Goal: Task Accomplishment & Management: Use online tool/utility

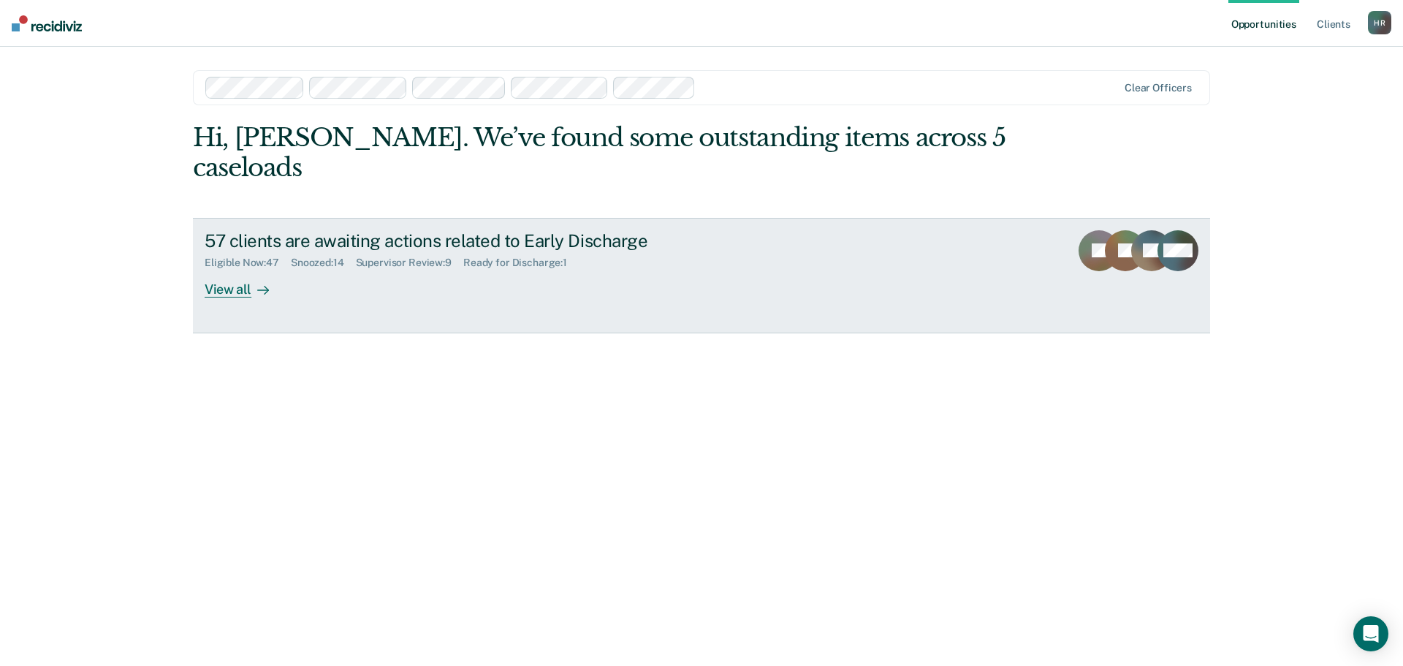
click at [415, 257] on div "Supervisor Review : 9" at bounding box center [409, 263] width 107 height 12
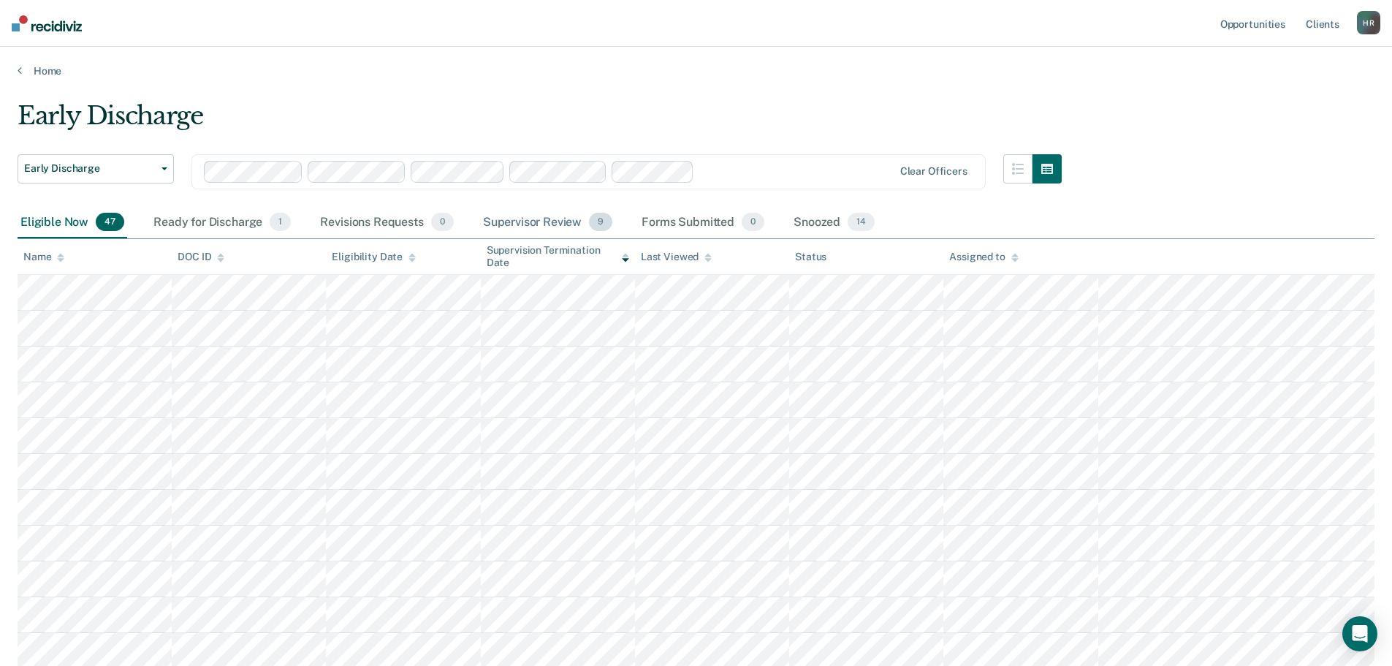
click at [554, 224] on div "Supervisor Review 9" at bounding box center [548, 223] width 136 height 32
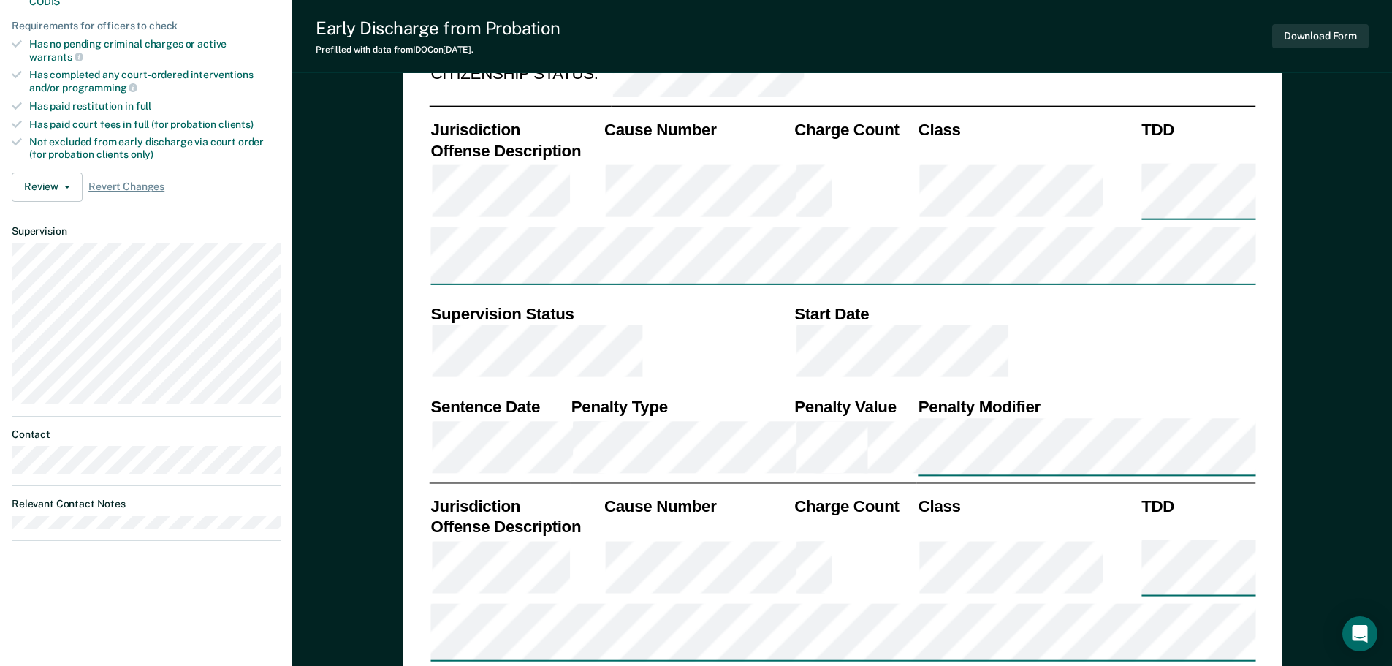
scroll to position [438, 0]
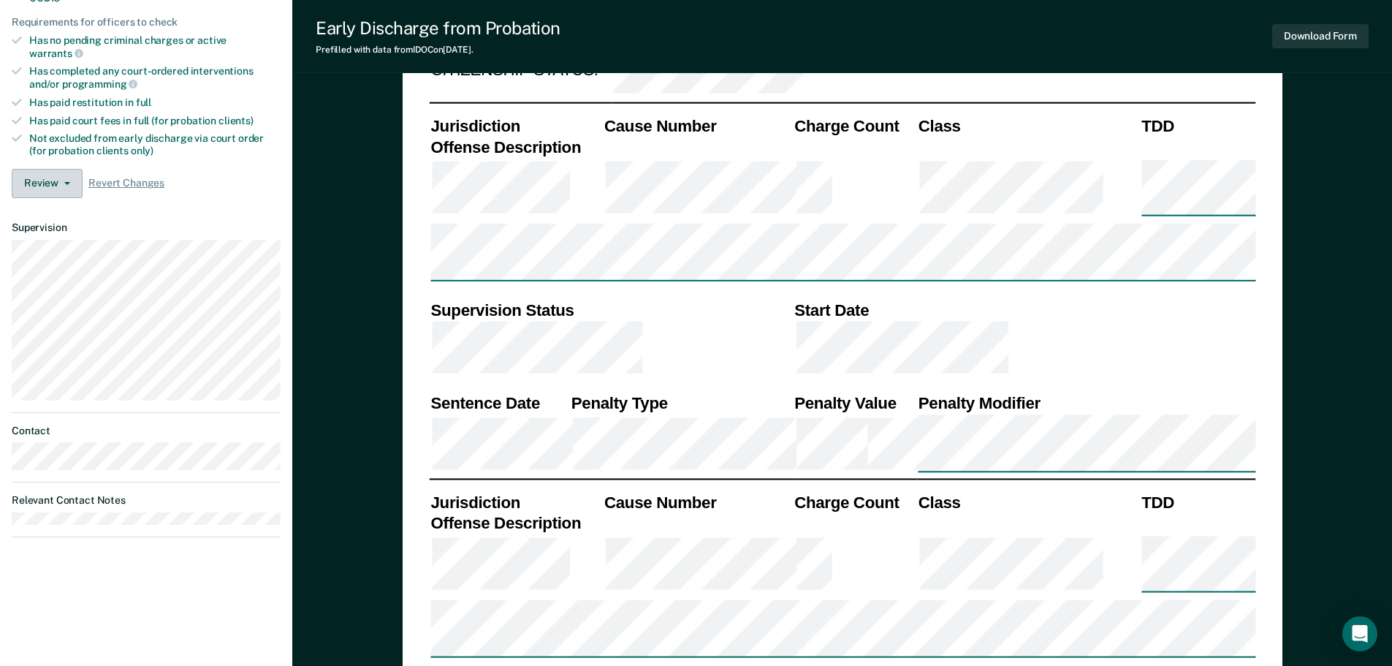
click at [69, 169] on button "Review" at bounding box center [47, 183] width 71 height 29
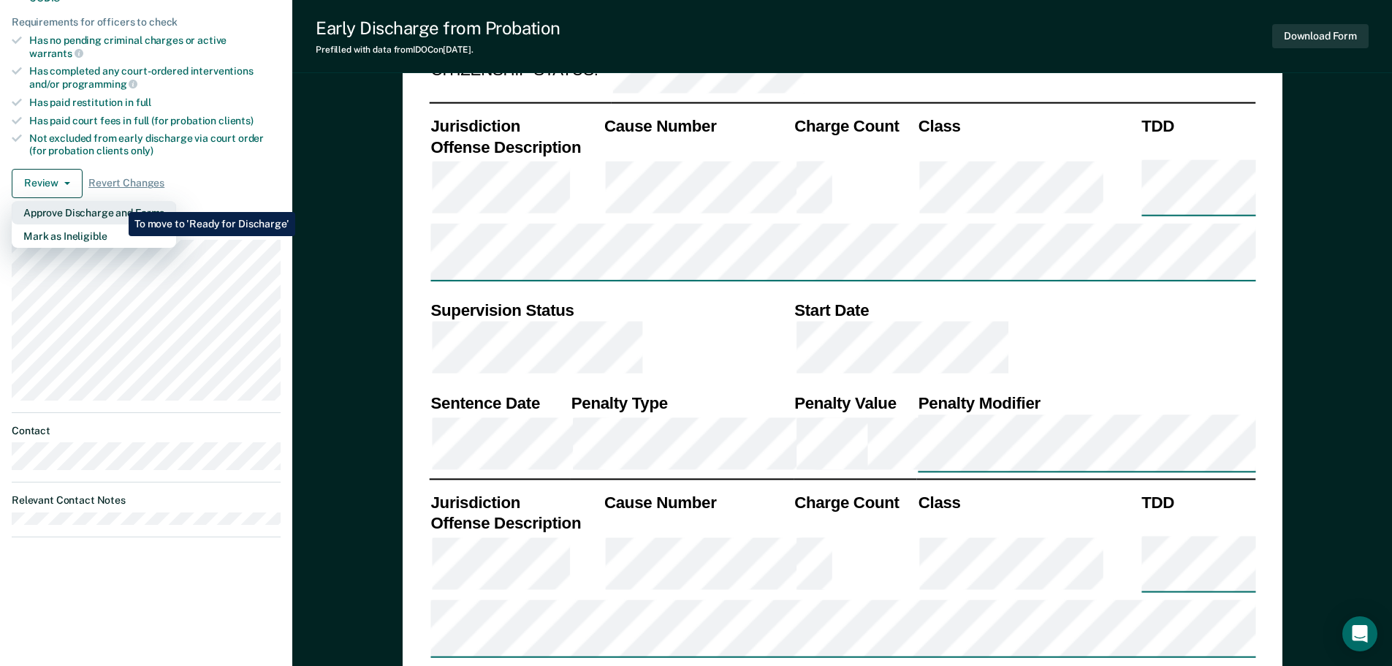
click at [118, 201] on button "Approve Discharge and Forms" at bounding box center [94, 212] width 164 height 23
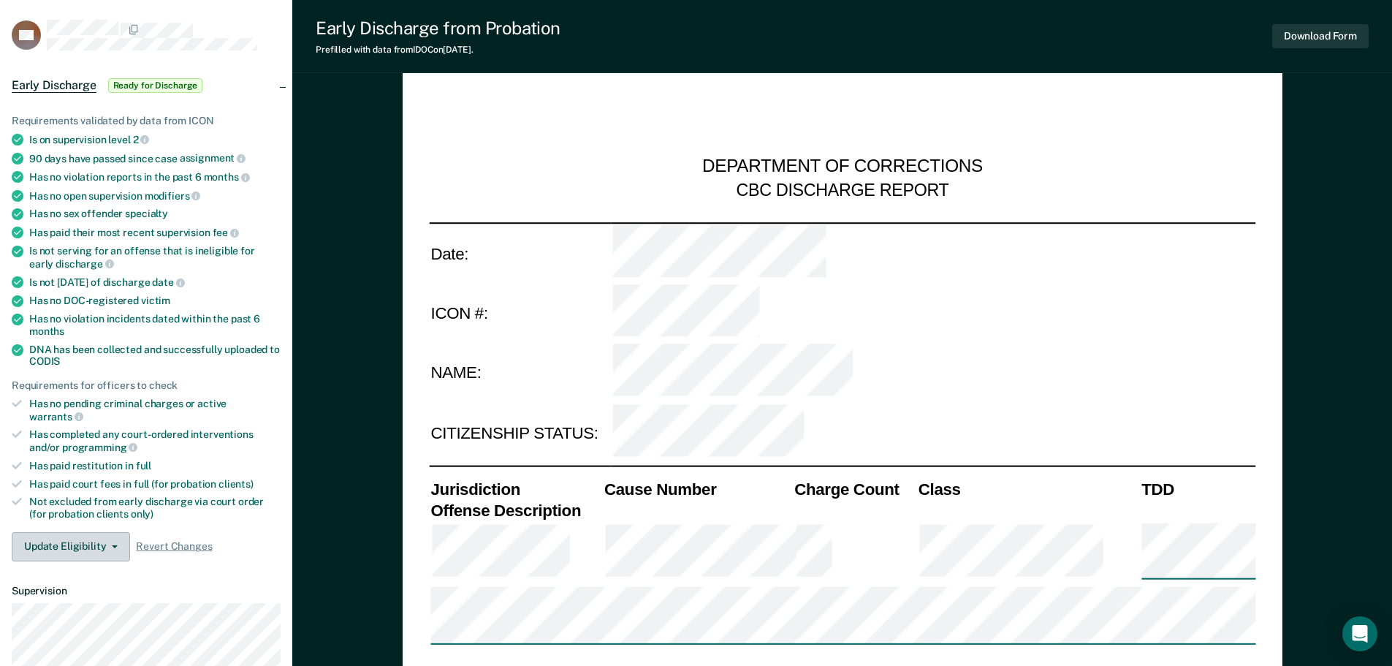
scroll to position [0, 0]
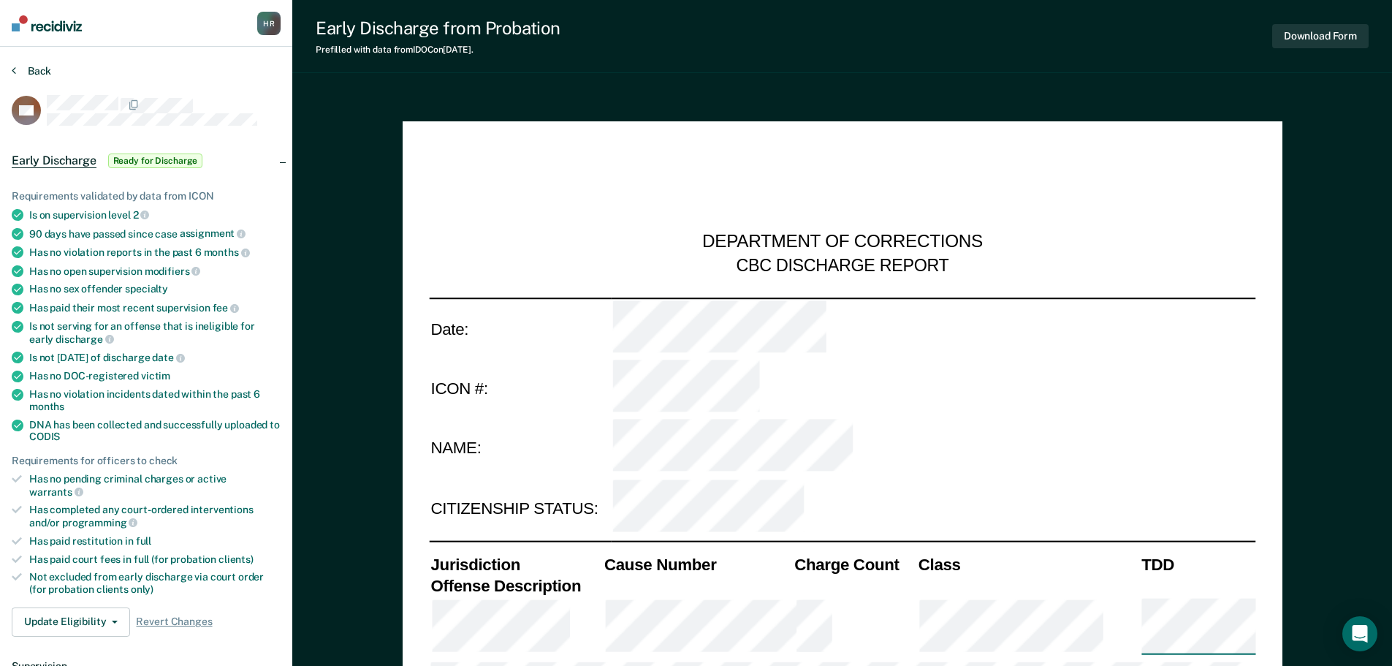
click at [22, 66] on button "Back" at bounding box center [31, 70] width 39 height 13
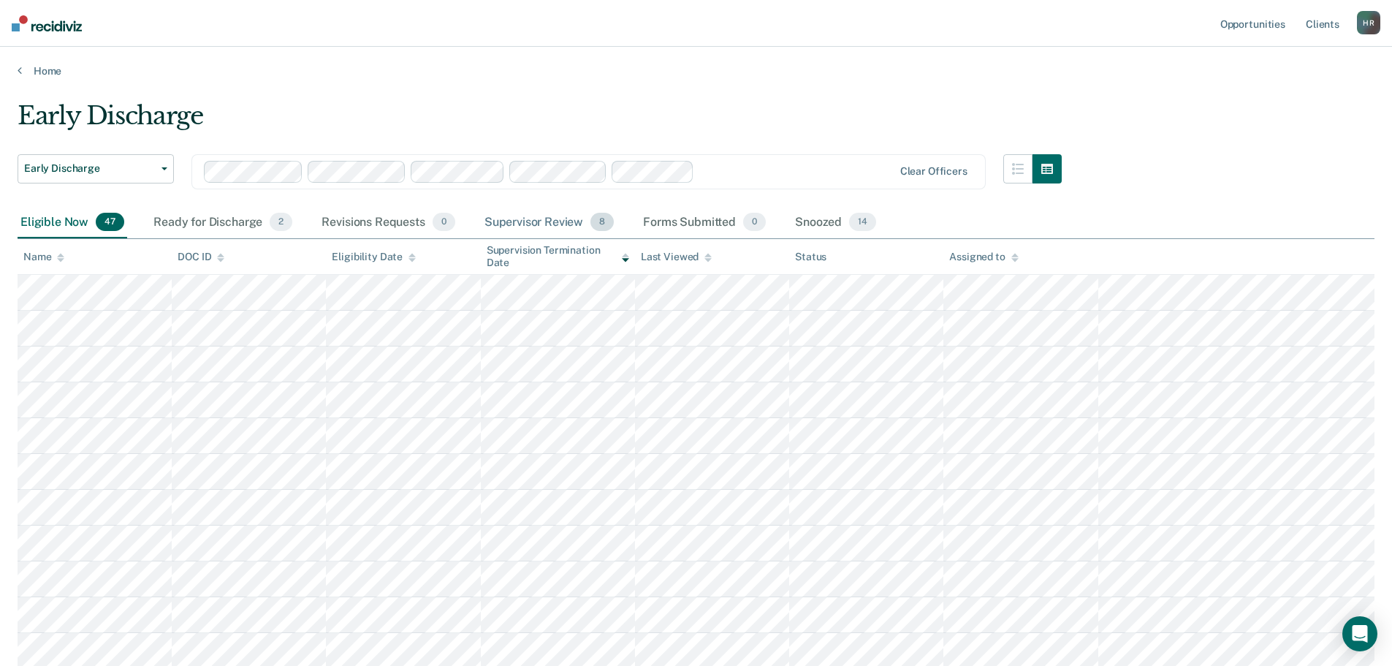
click at [565, 226] on div "Supervisor Review 8" at bounding box center [550, 223] width 136 height 32
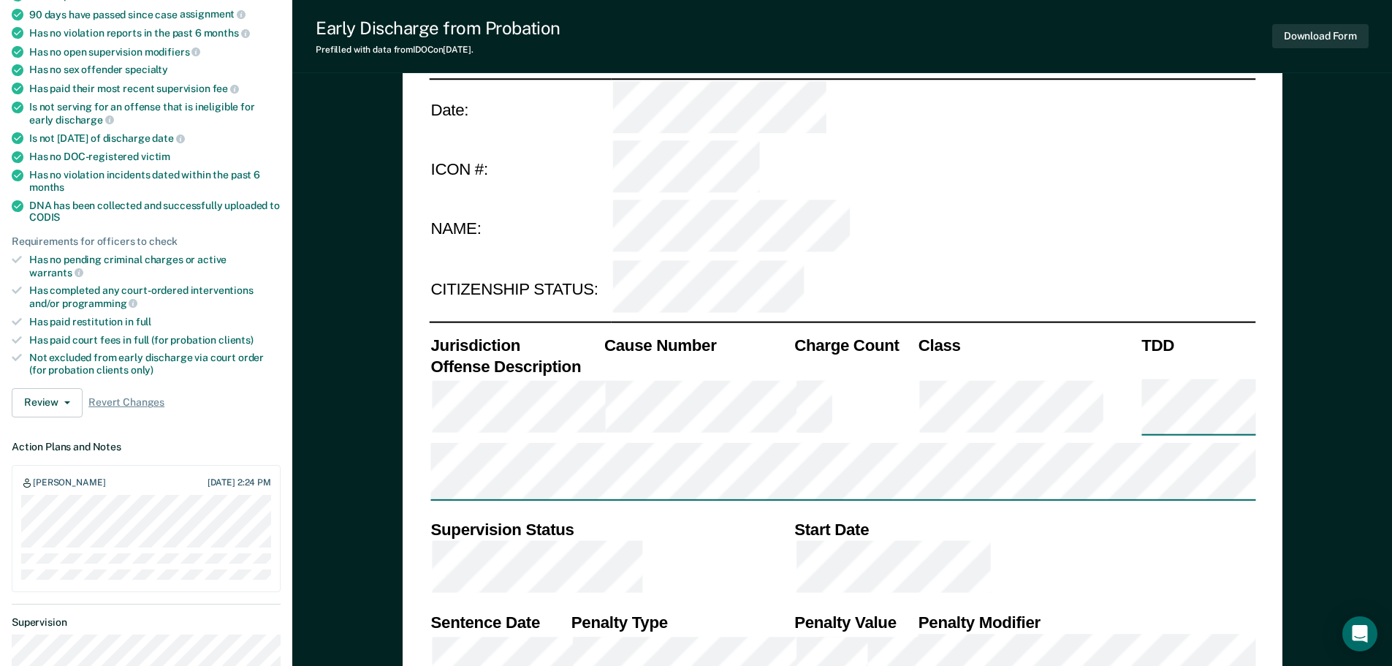
scroll to position [292, 0]
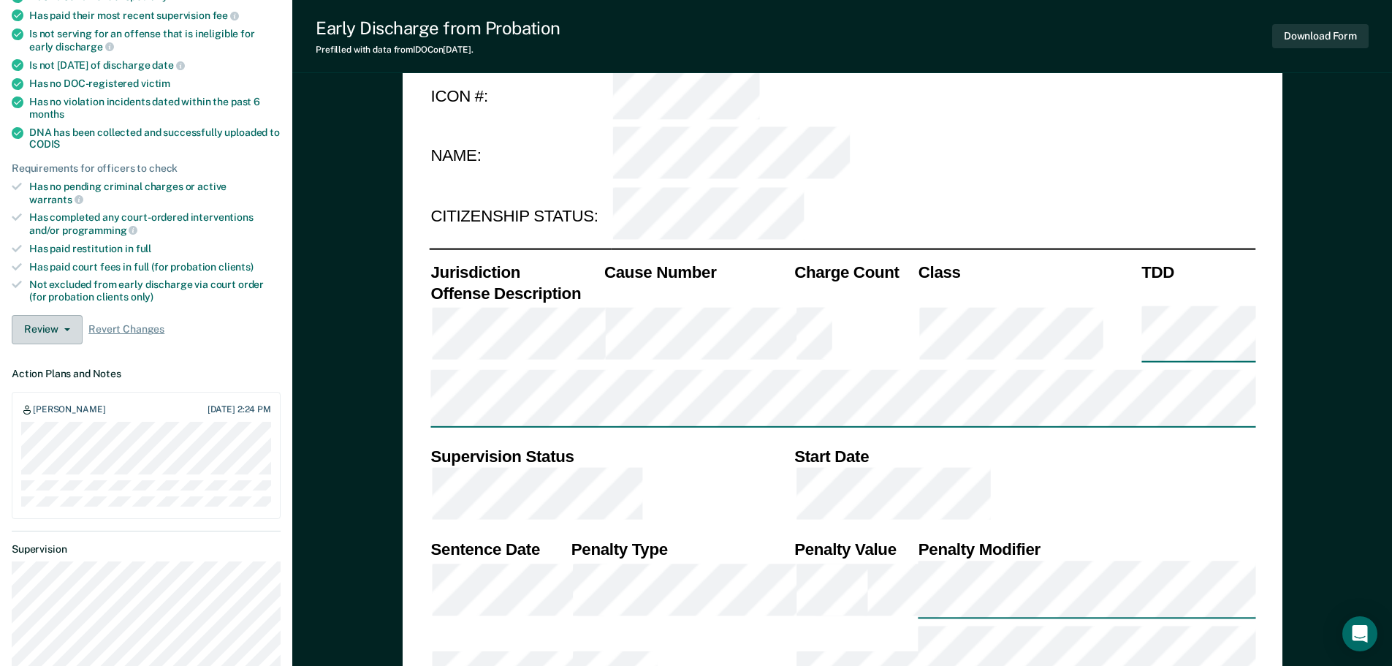
click at [65, 328] on icon "button" at bounding box center [67, 329] width 6 height 3
click at [67, 371] on button "Approve Snooze" at bounding box center [82, 382] width 141 height 23
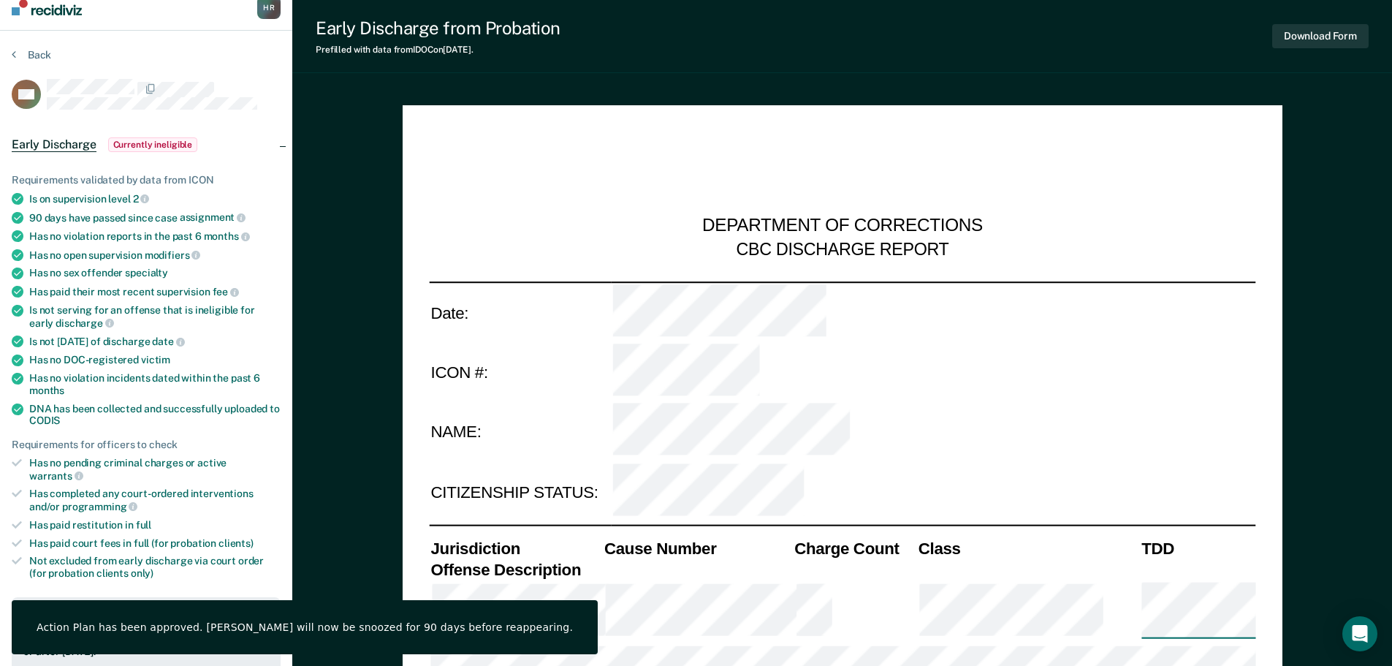
scroll to position [0, 0]
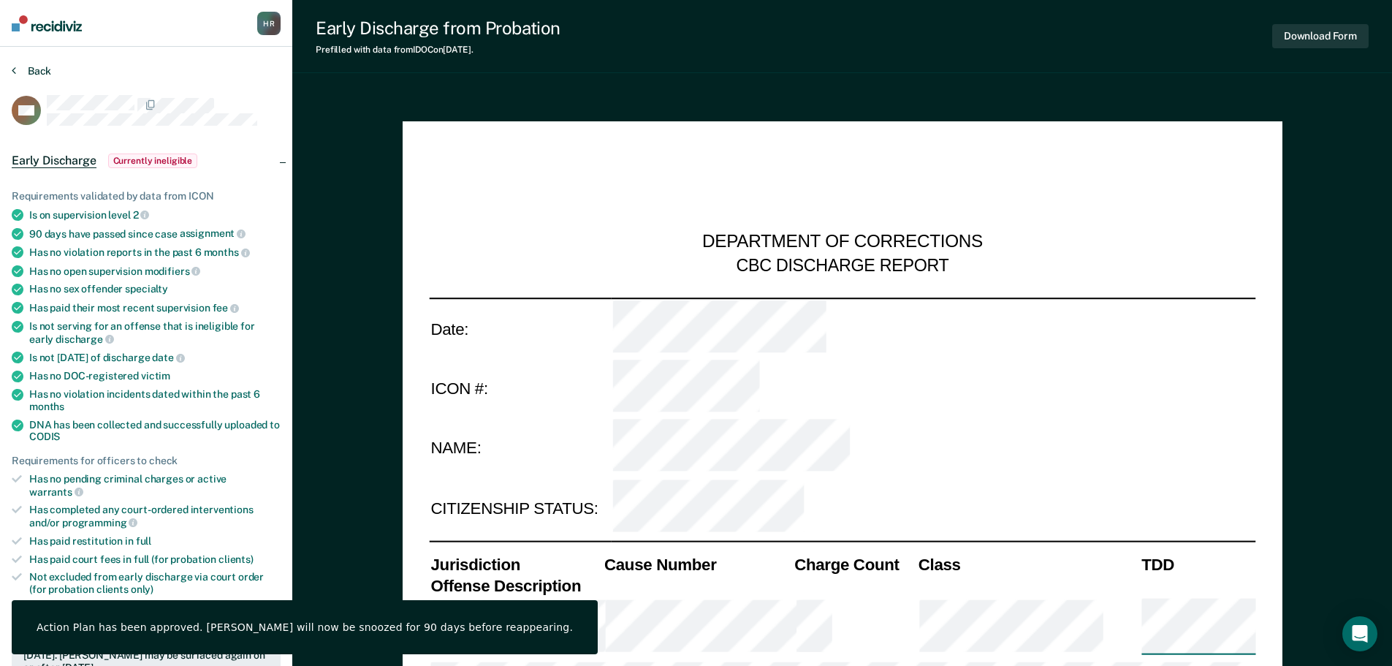
click at [26, 72] on button "Back" at bounding box center [31, 70] width 39 height 13
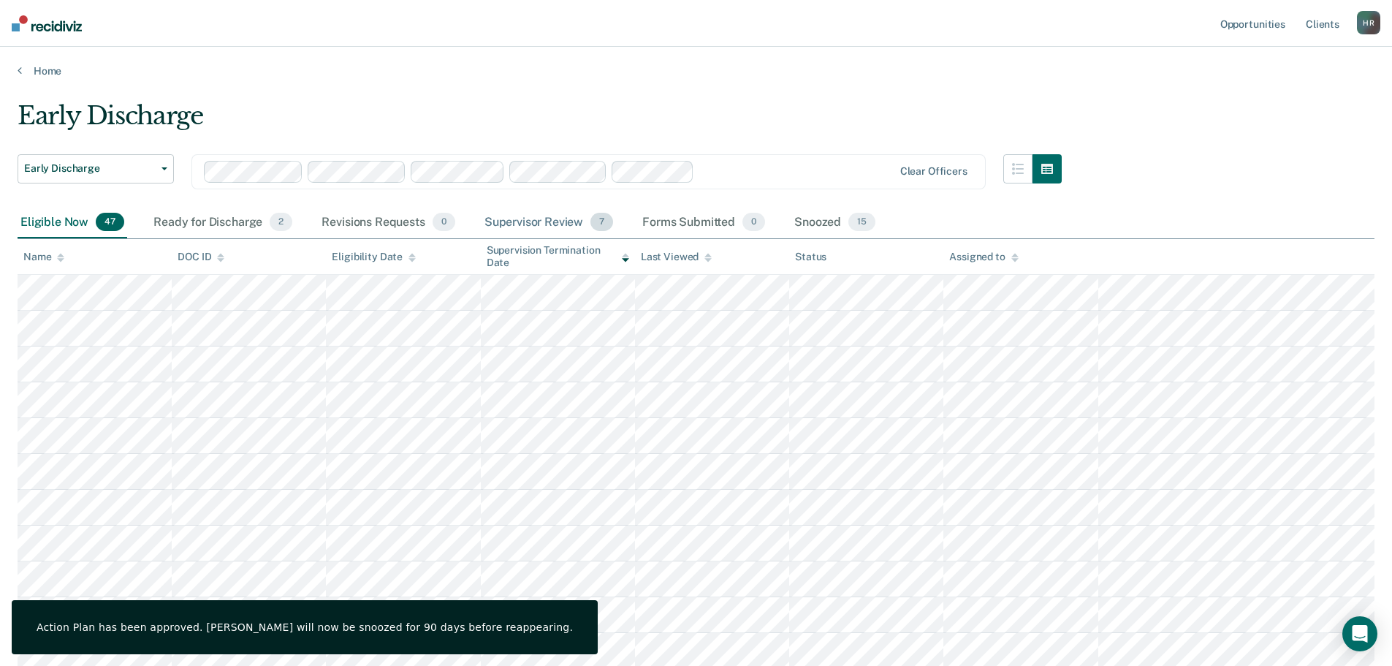
click at [525, 221] on div "Supervisor Review 7" at bounding box center [549, 223] width 135 height 32
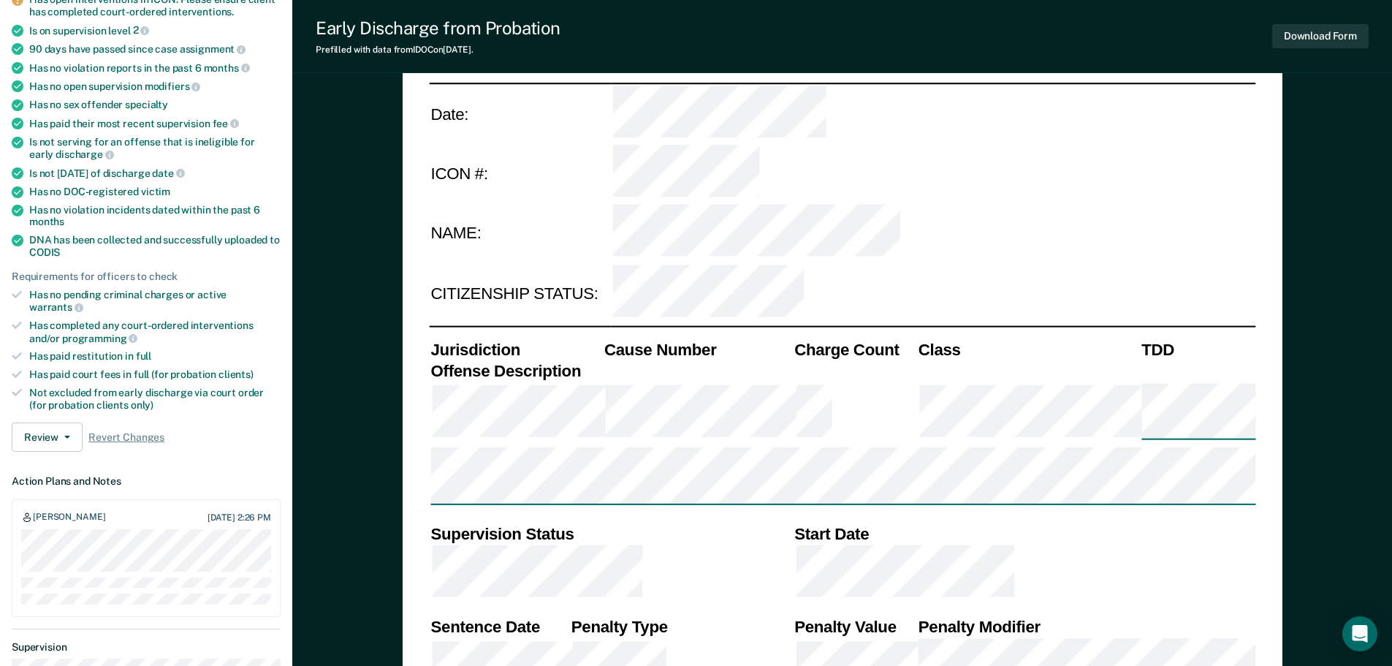
scroll to position [219, 0]
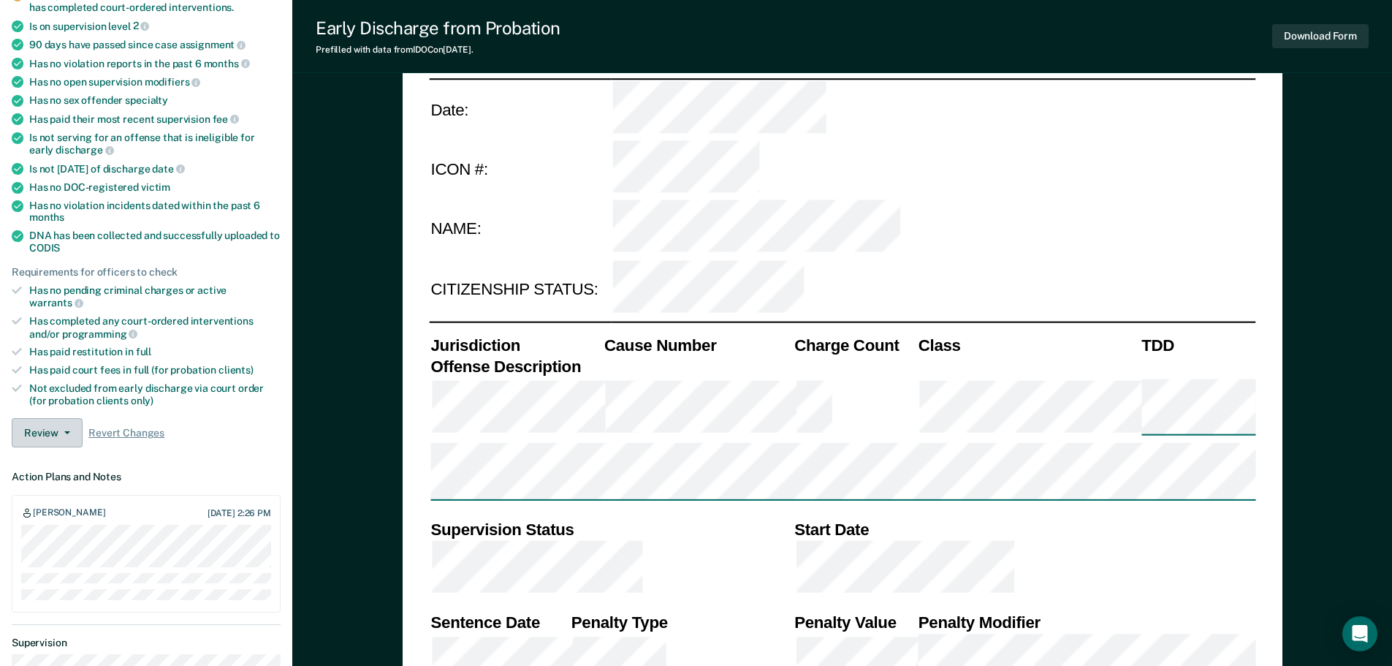
click at [67, 431] on icon "button" at bounding box center [67, 432] width 6 height 3
click at [61, 474] on button "Approve Snooze" at bounding box center [82, 485] width 141 height 23
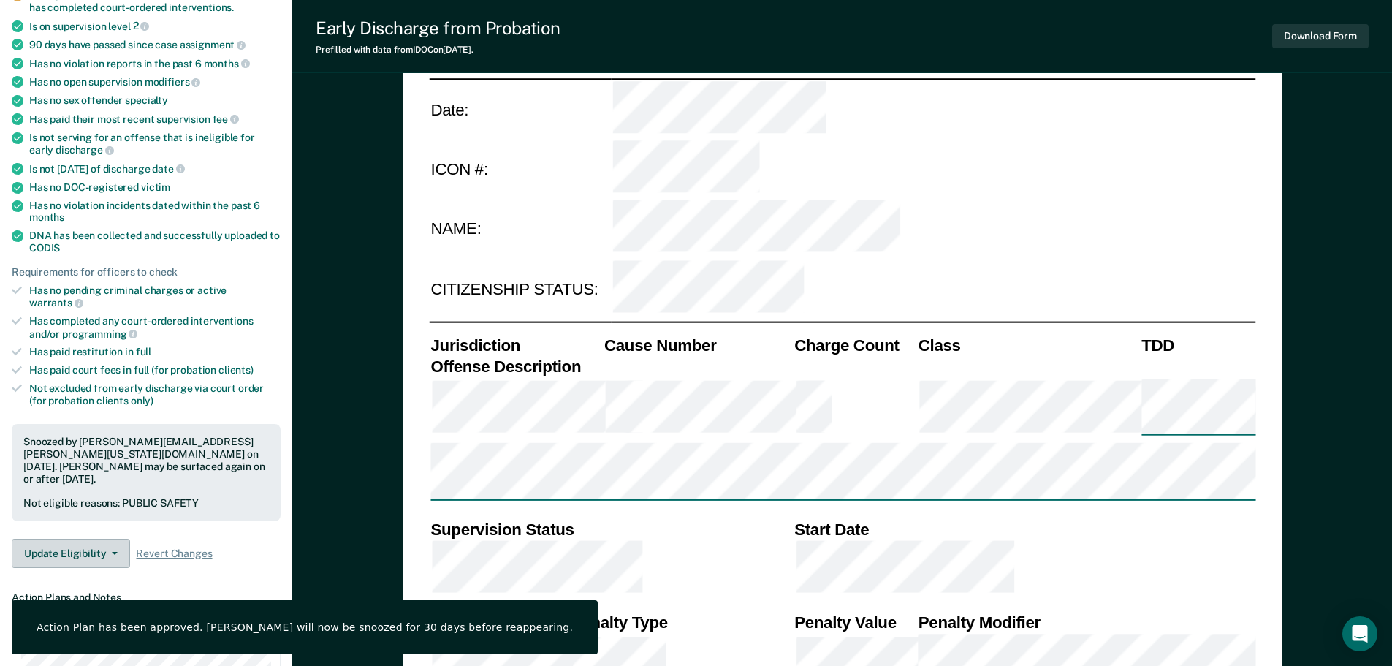
scroll to position [0, 0]
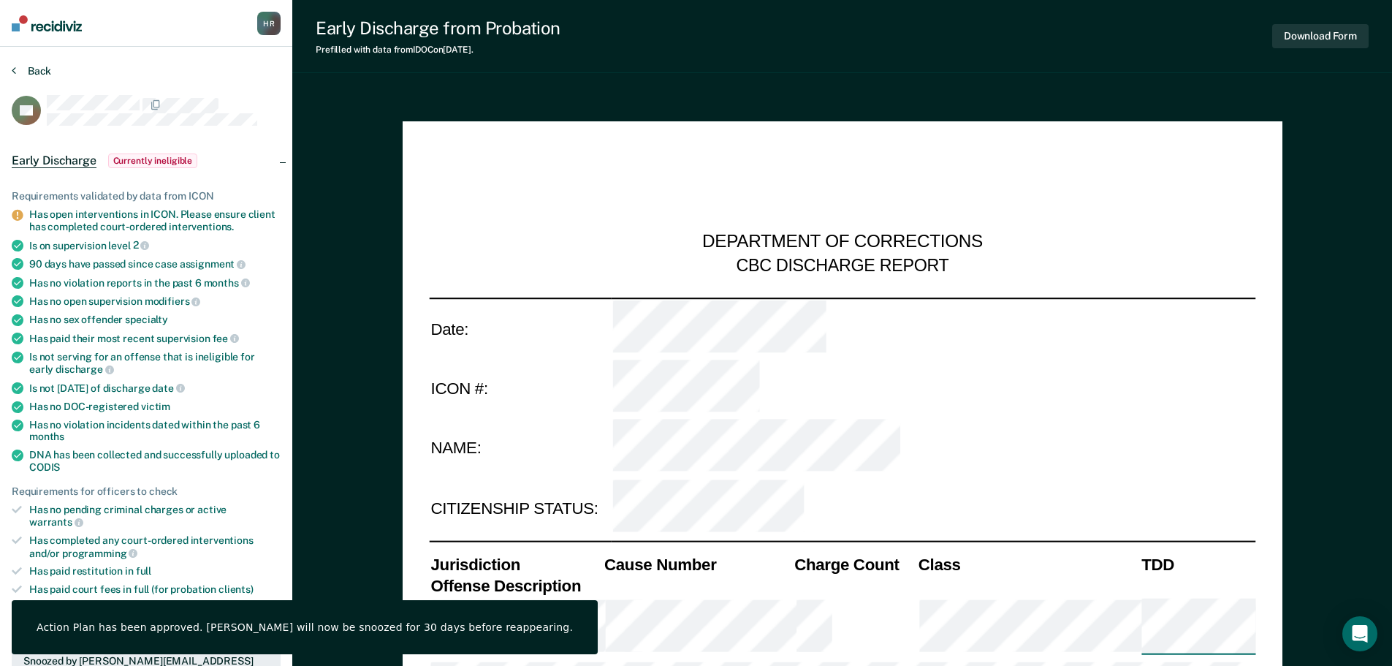
click at [25, 73] on button "Back" at bounding box center [31, 70] width 39 height 13
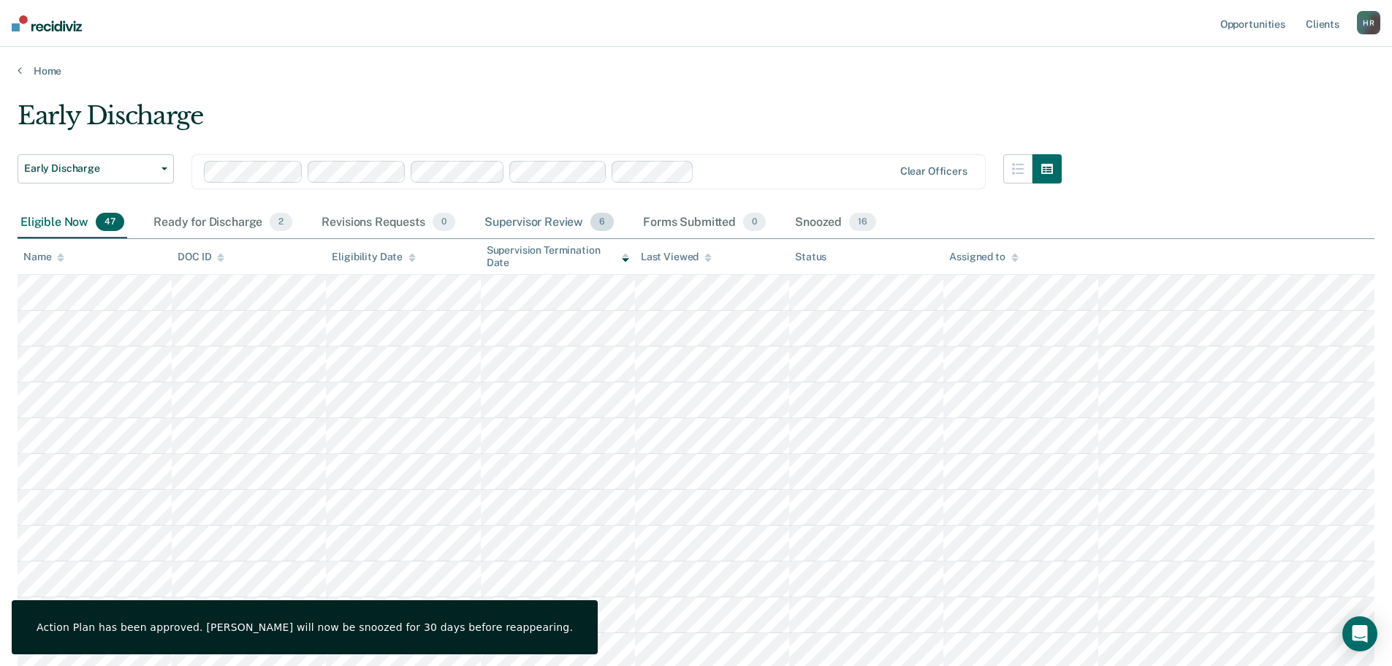
click at [542, 228] on div "Supervisor Review 6" at bounding box center [550, 223] width 136 height 32
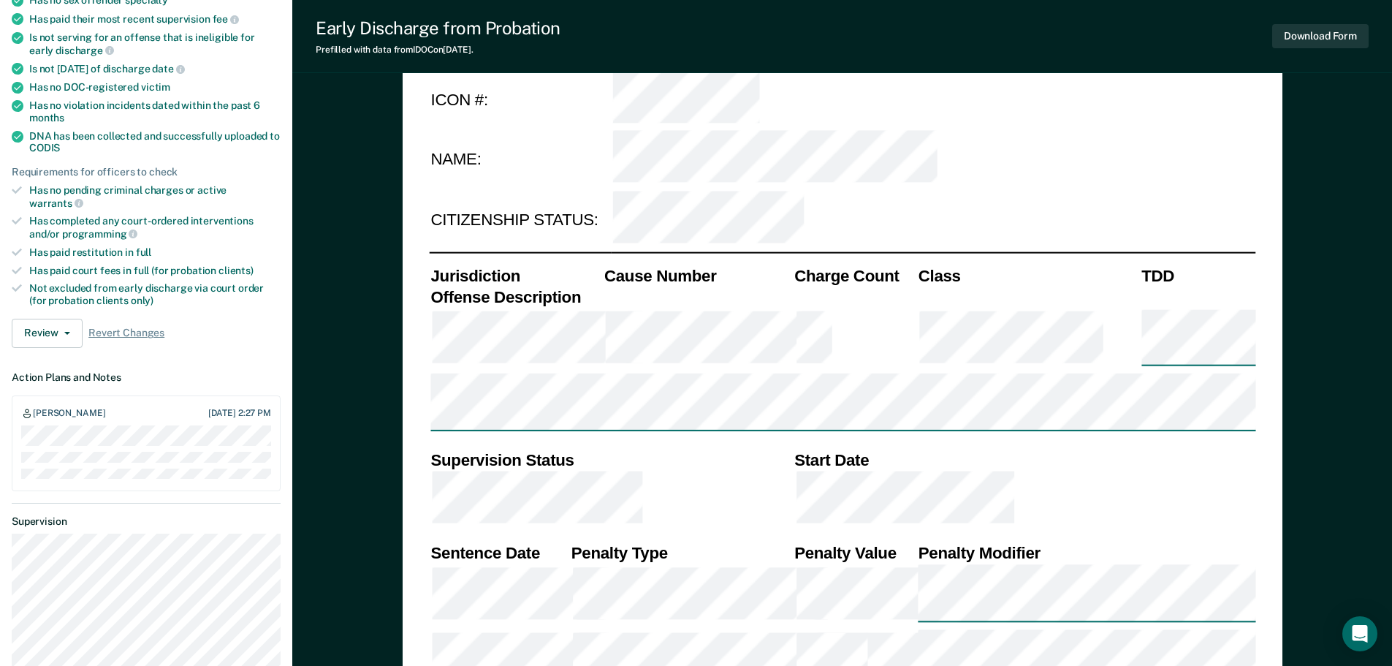
scroll to position [292, 0]
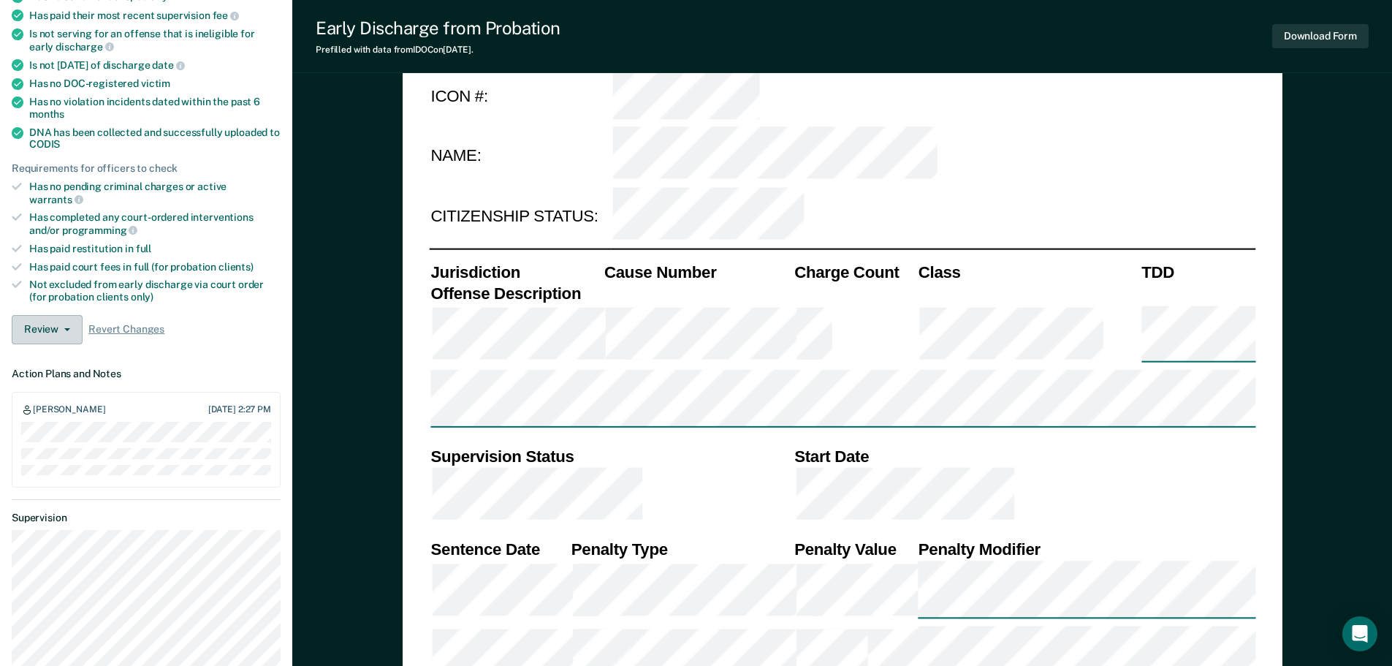
click at [61, 321] on button "Review" at bounding box center [47, 329] width 71 height 29
click at [59, 371] on button "Approve Snooze" at bounding box center [82, 382] width 141 height 23
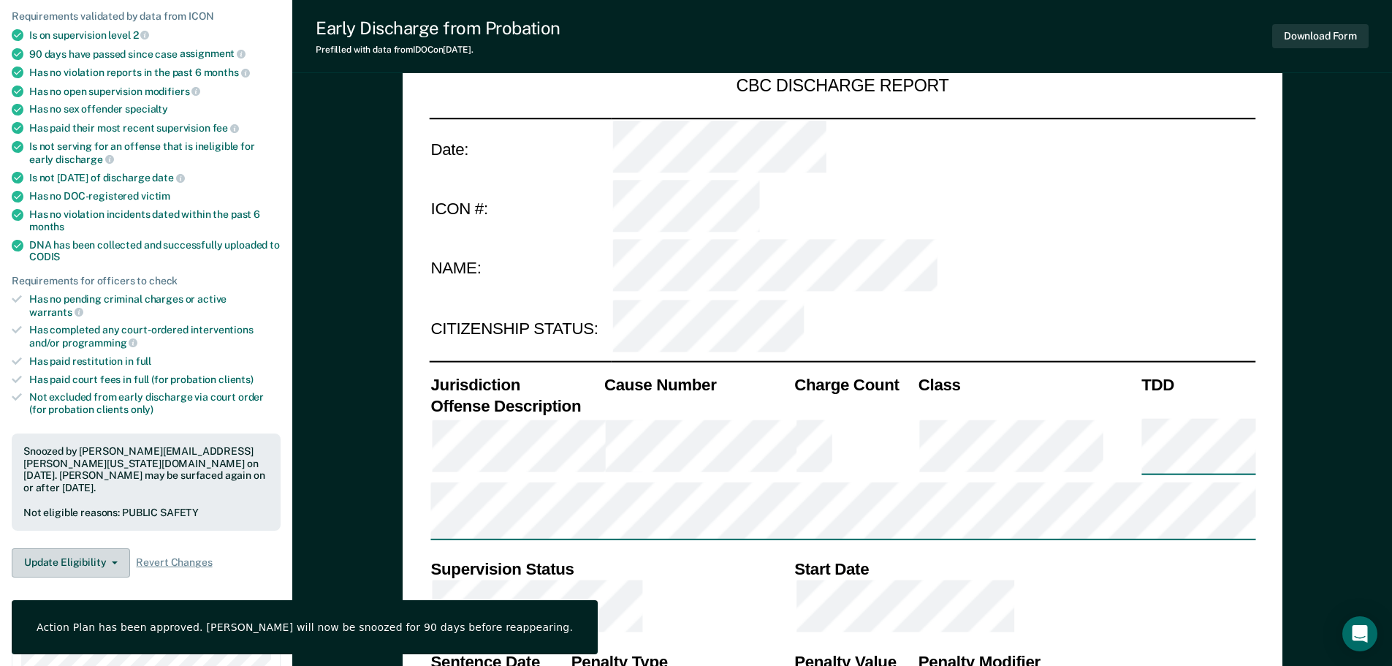
scroll to position [0, 0]
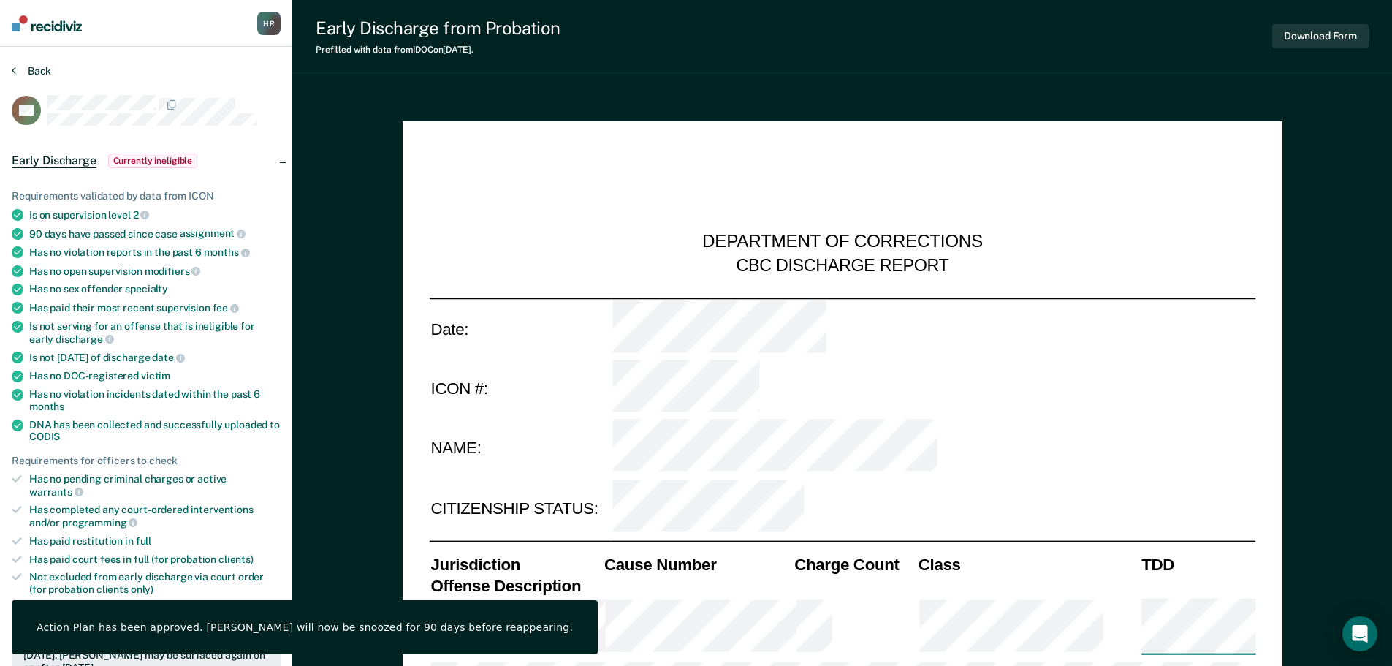
click at [37, 73] on button "Back" at bounding box center [31, 70] width 39 height 13
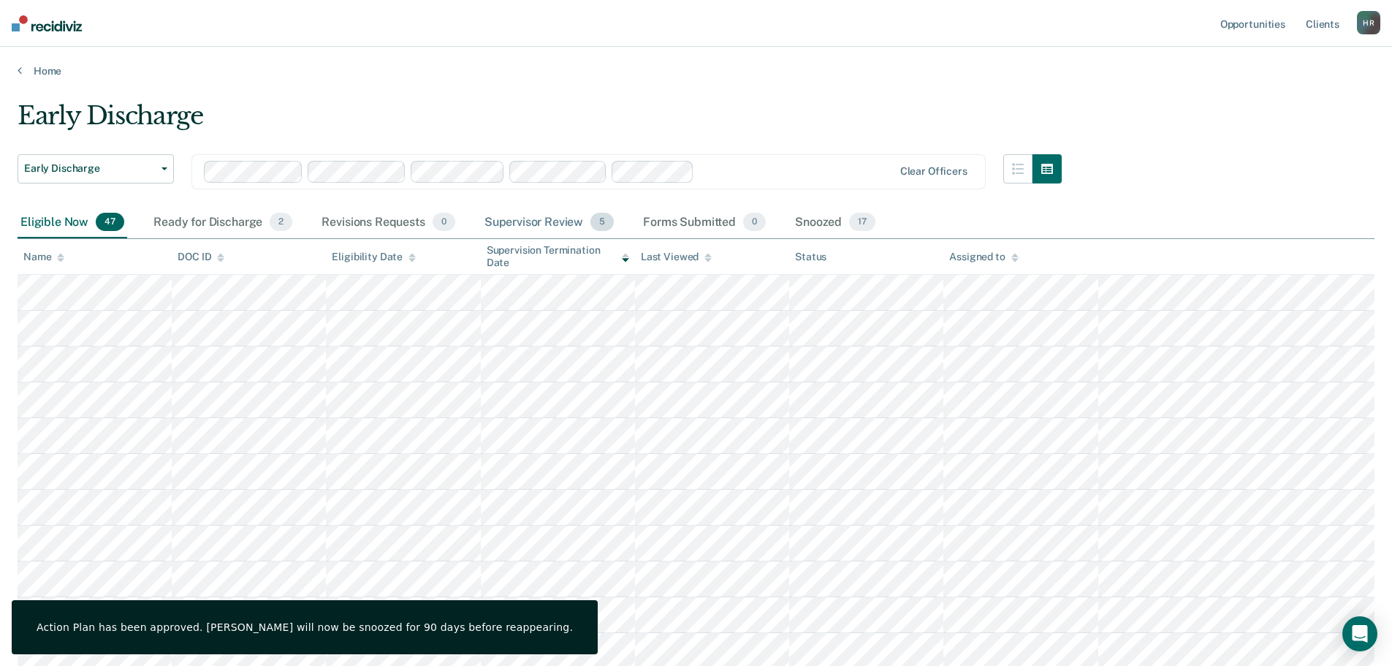
click at [534, 224] on div "Supervisor Review 5" at bounding box center [550, 223] width 136 height 32
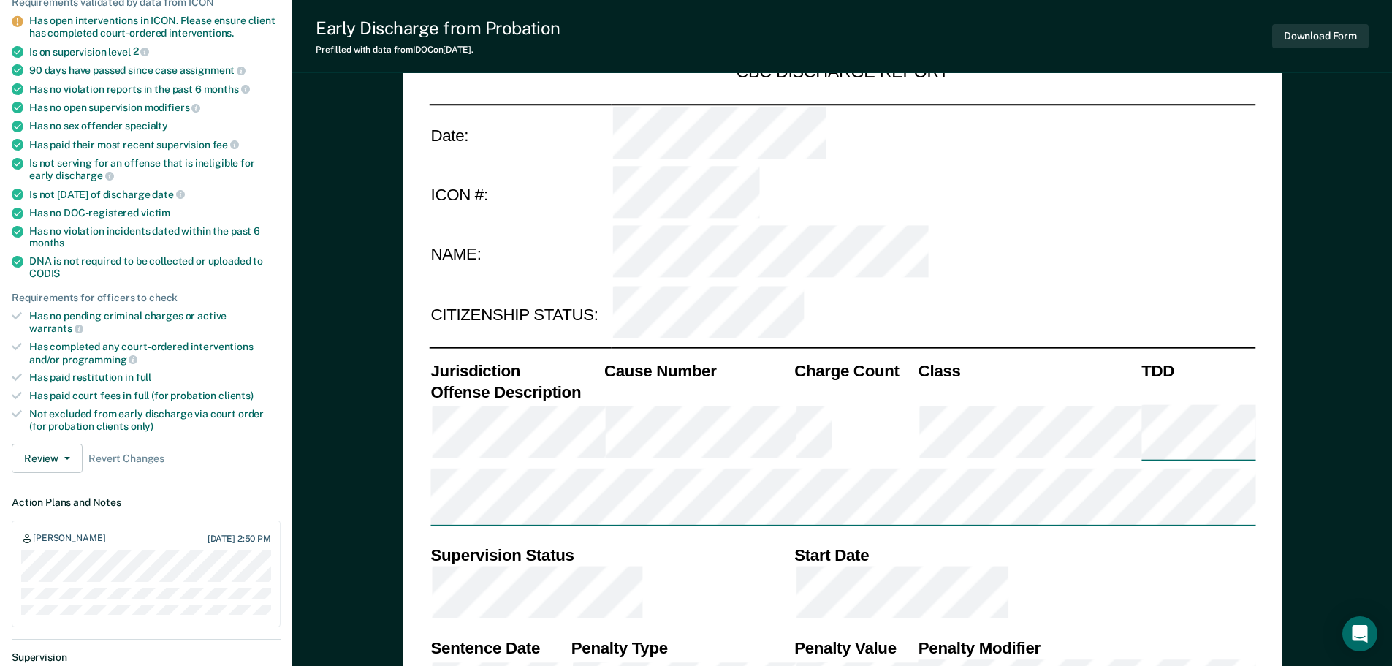
scroll to position [219, 0]
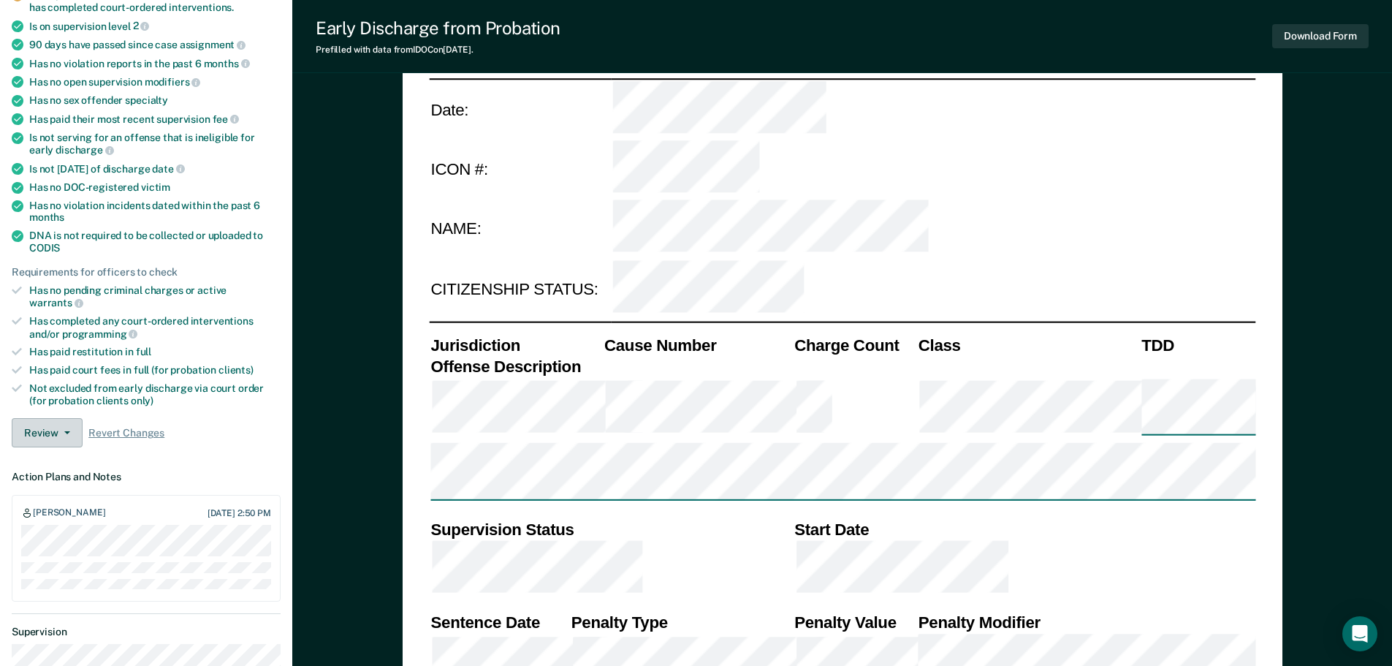
click at [70, 424] on button "Review" at bounding box center [47, 432] width 71 height 29
click at [88, 474] on button "Approve Snooze" at bounding box center [82, 485] width 141 height 23
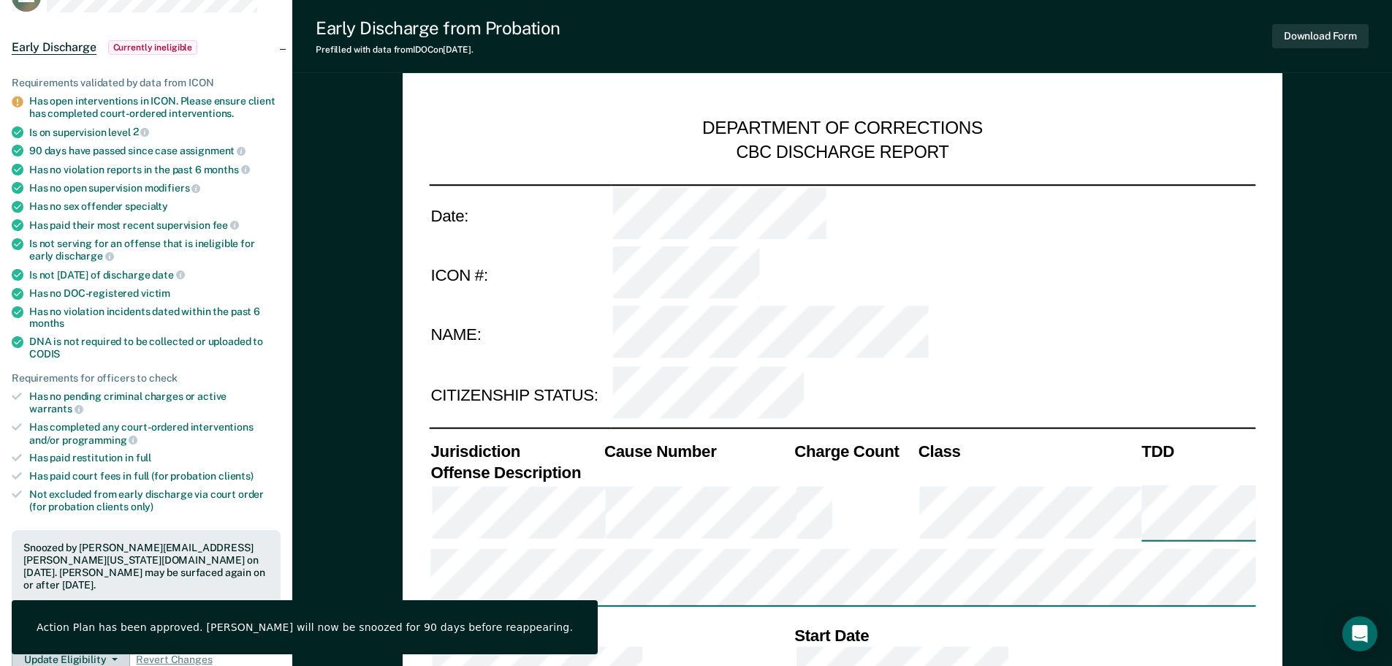
scroll to position [0, 0]
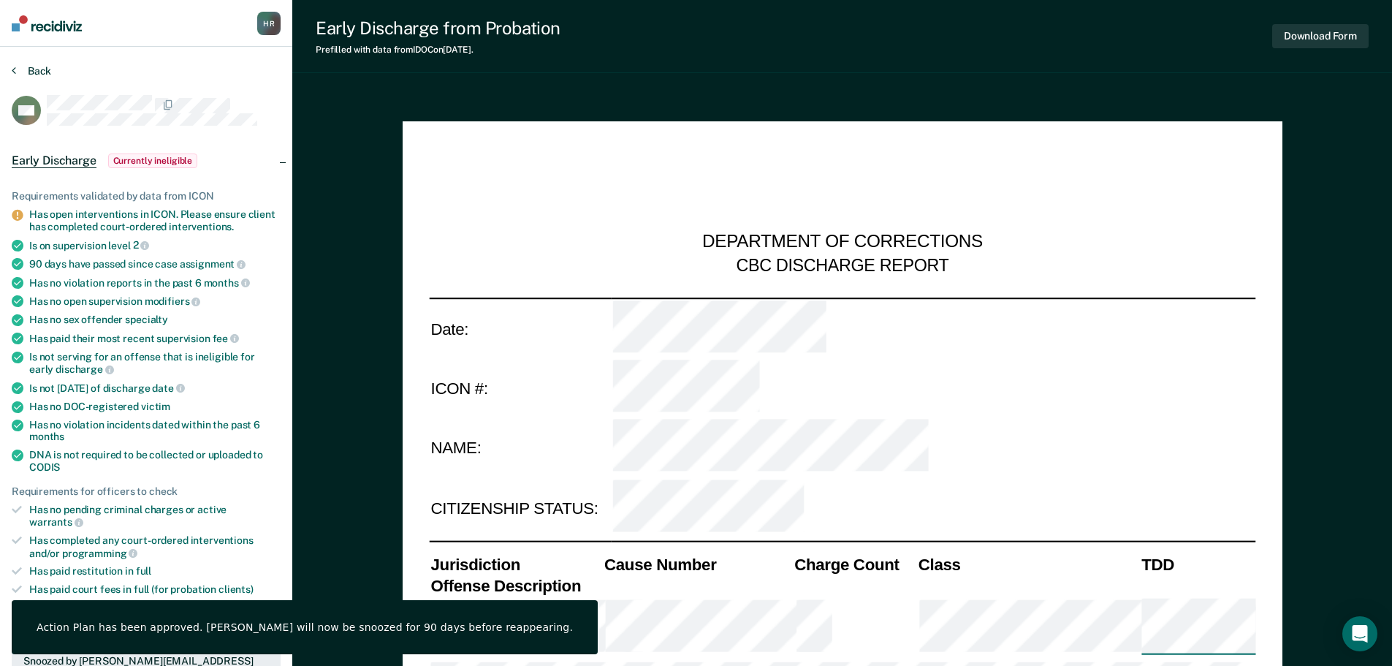
click at [30, 74] on button "Back" at bounding box center [31, 70] width 39 height 13
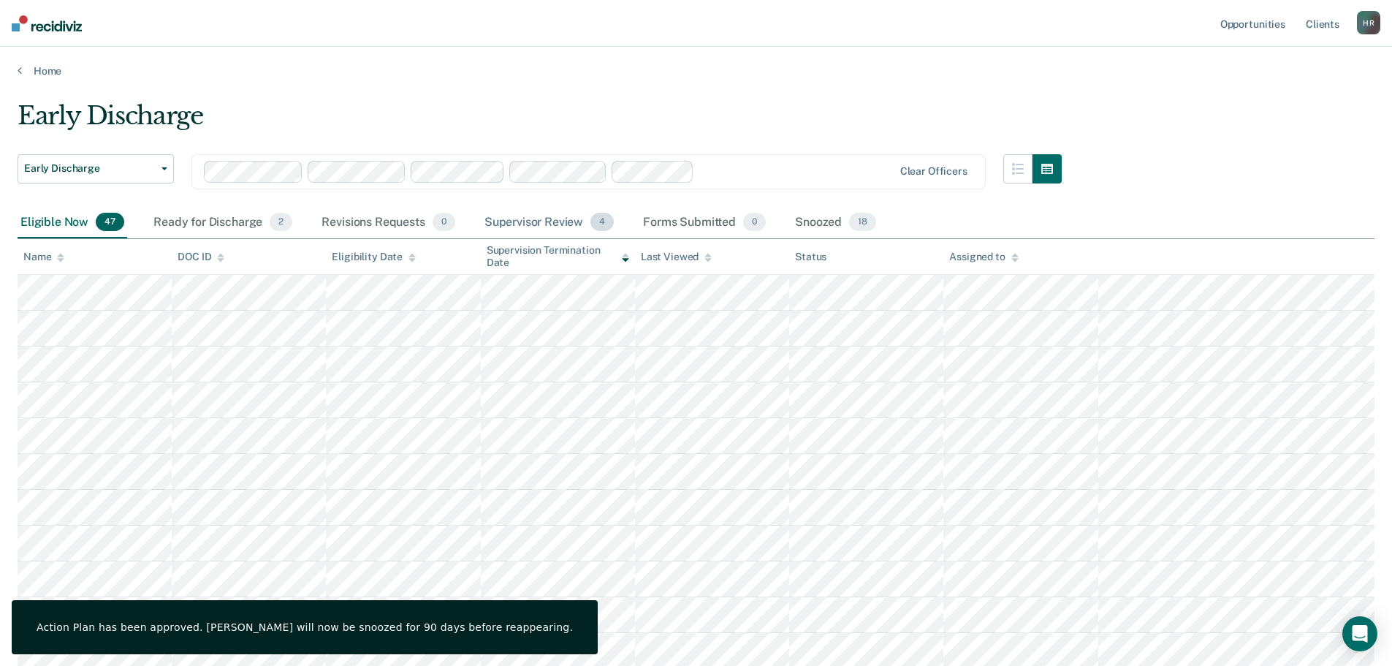
click at [563, 225] on div "Supervisor Review 4" at bounding box center [550, 223] width 136 height 32
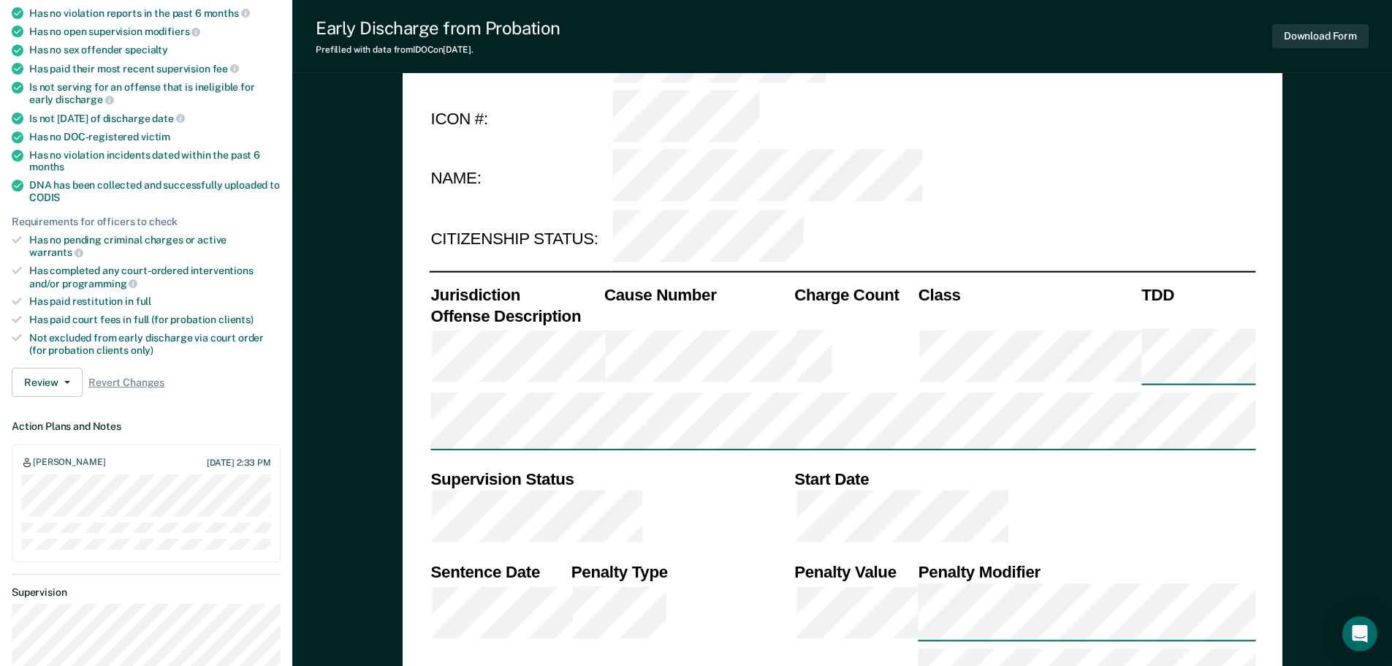
scroll to position [292, 0]
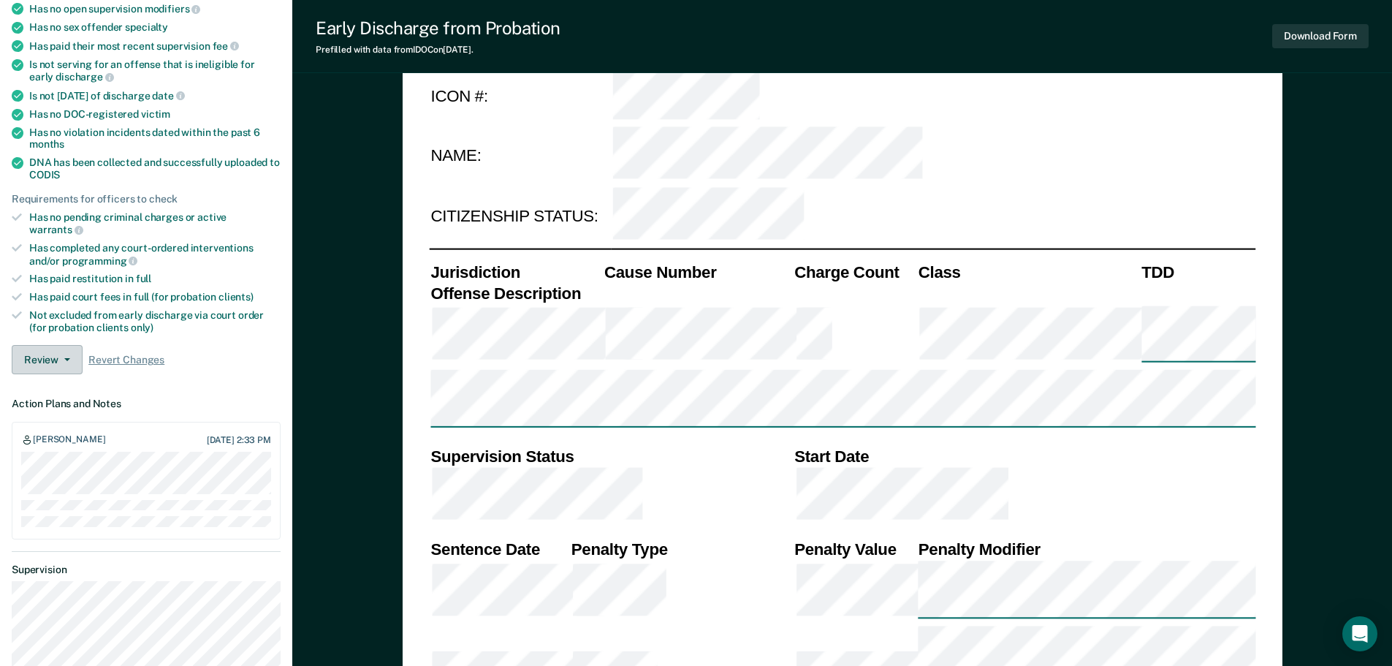
click at [72, 349] on button "Review" at bounding box center [47, 359] width 71 height 29
click at [64, 400] on button "Approve Snooze" at bounding box center [82, 411] width 141 height 23
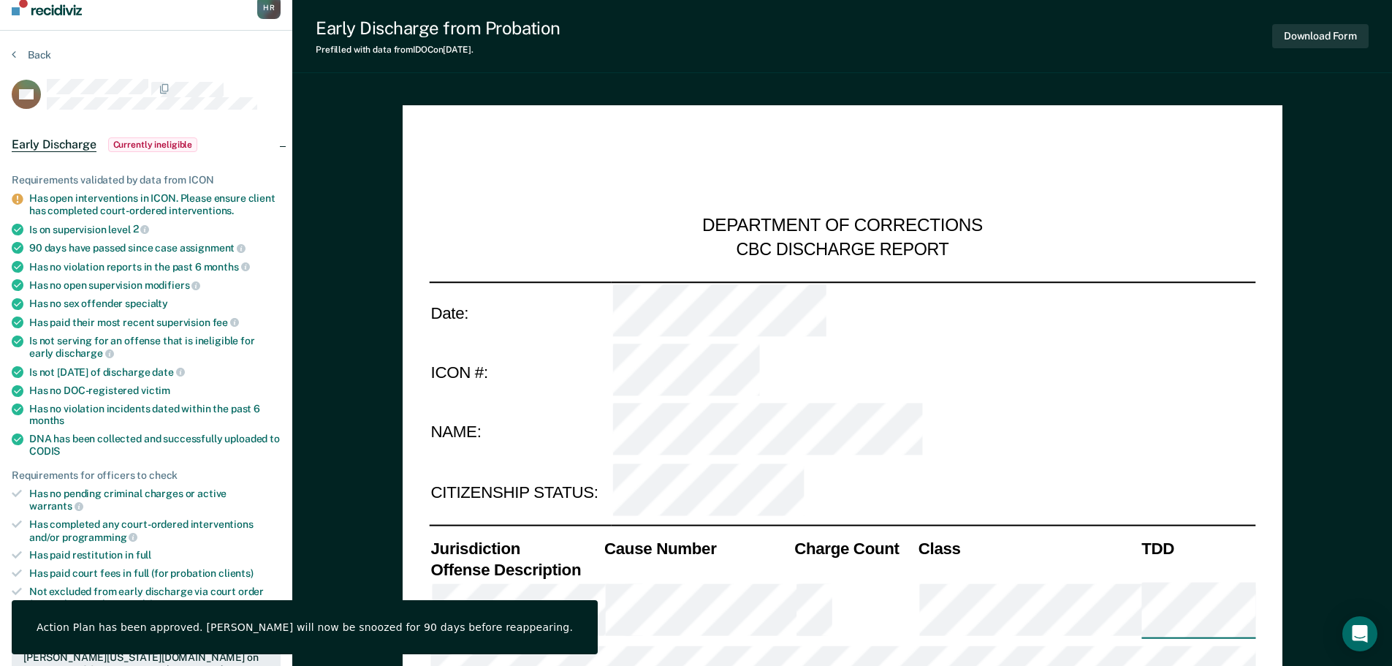
scroll to position [0, 0]
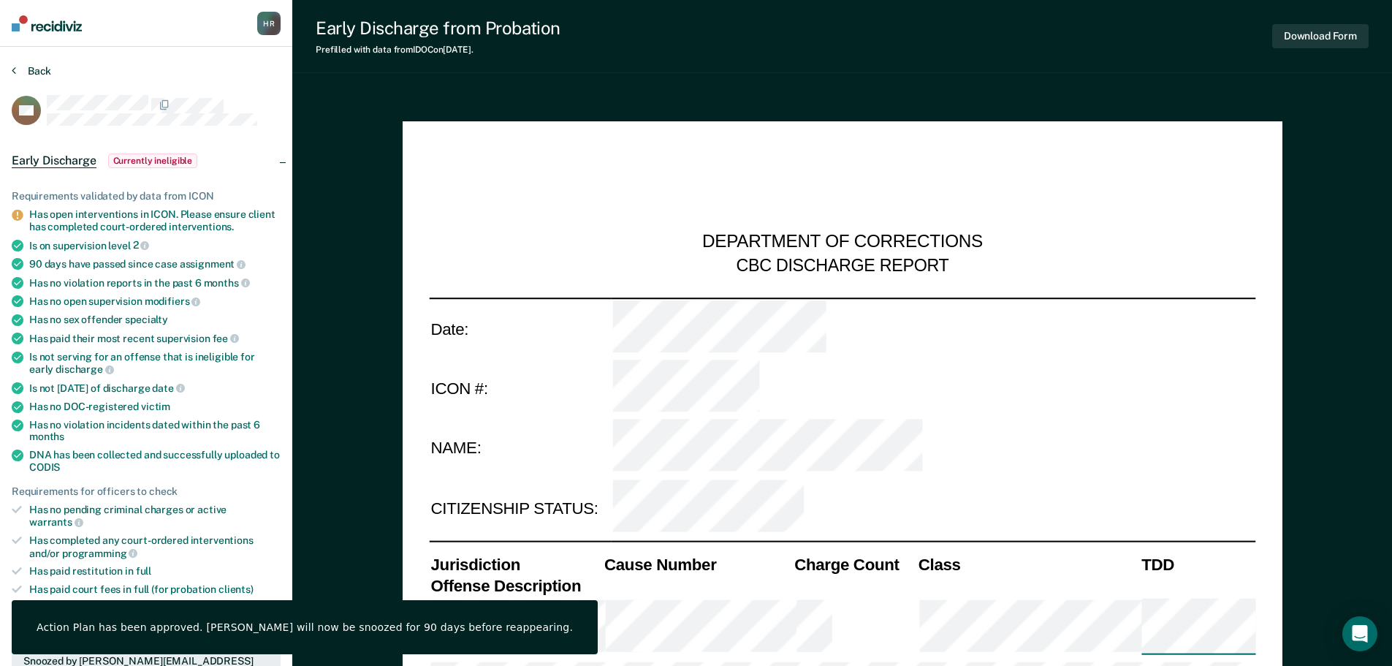
click at [28, 71] on button "Back" at bounding box center [31, 70] width 39 height 13
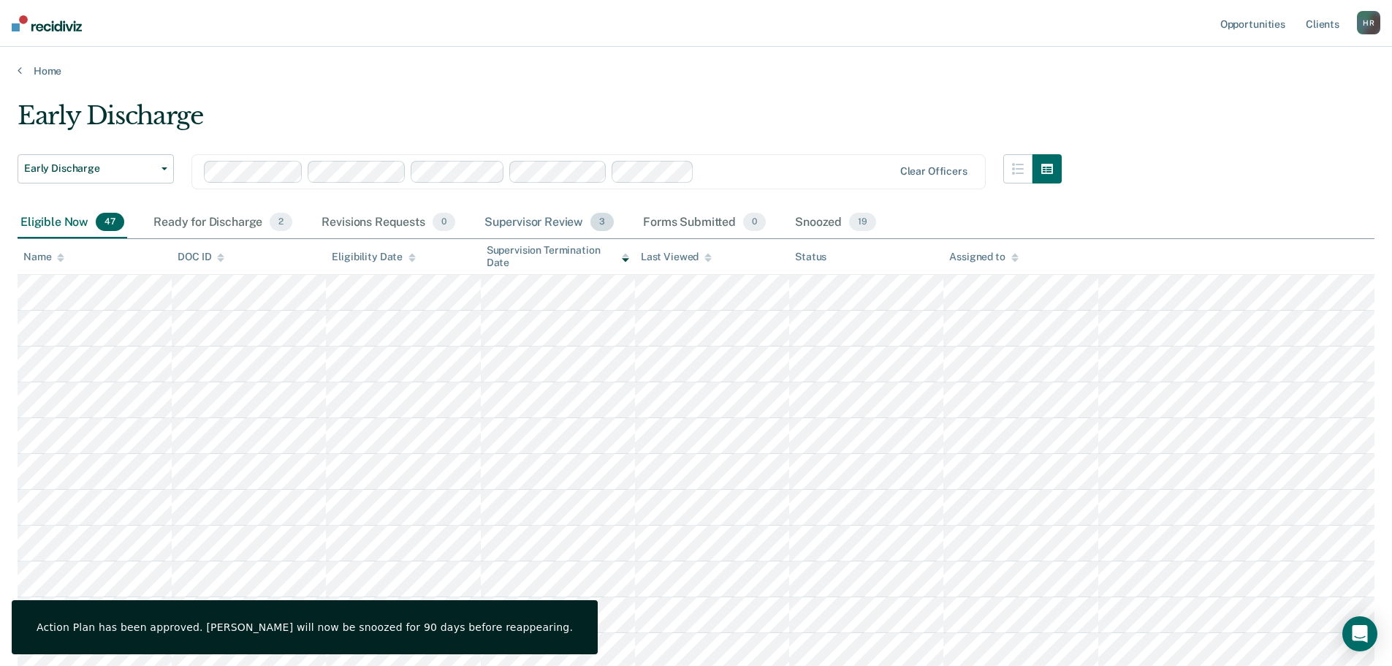
click at [538, 224] on div "Supervisor Review 3" at bounding box center [550, 223] width 136 height 32
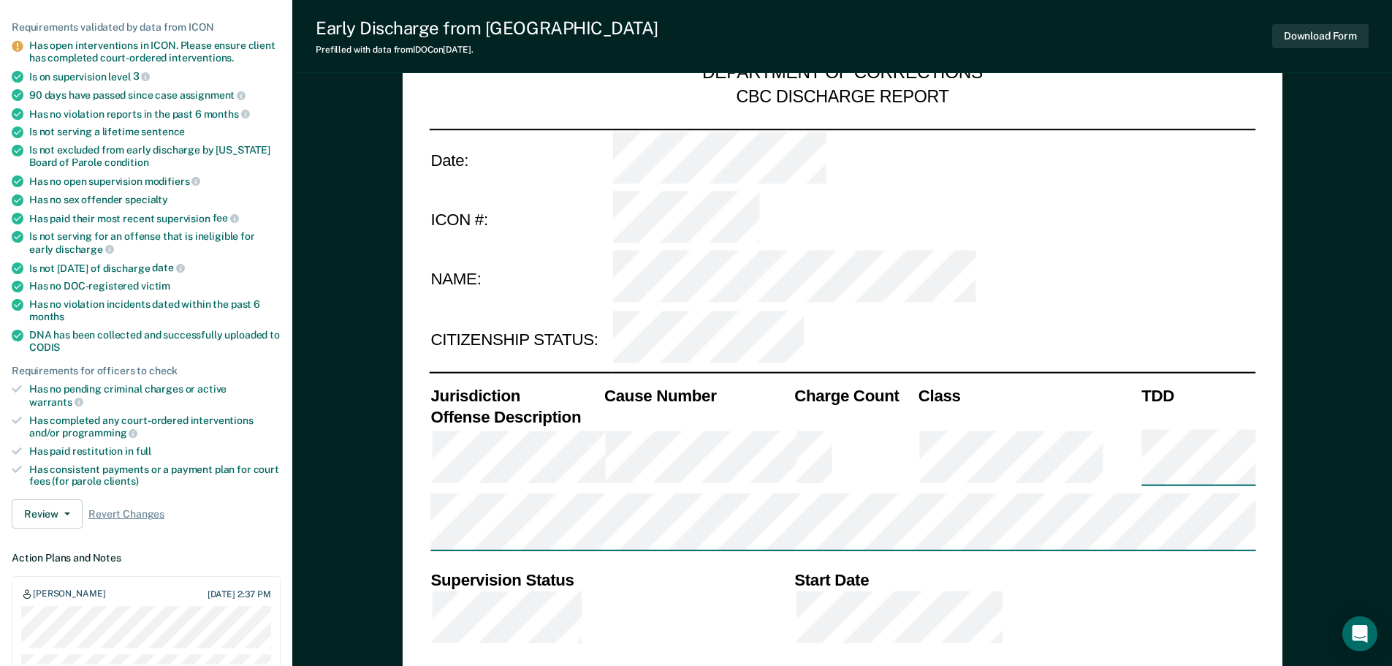
scroll to position [219, 0]
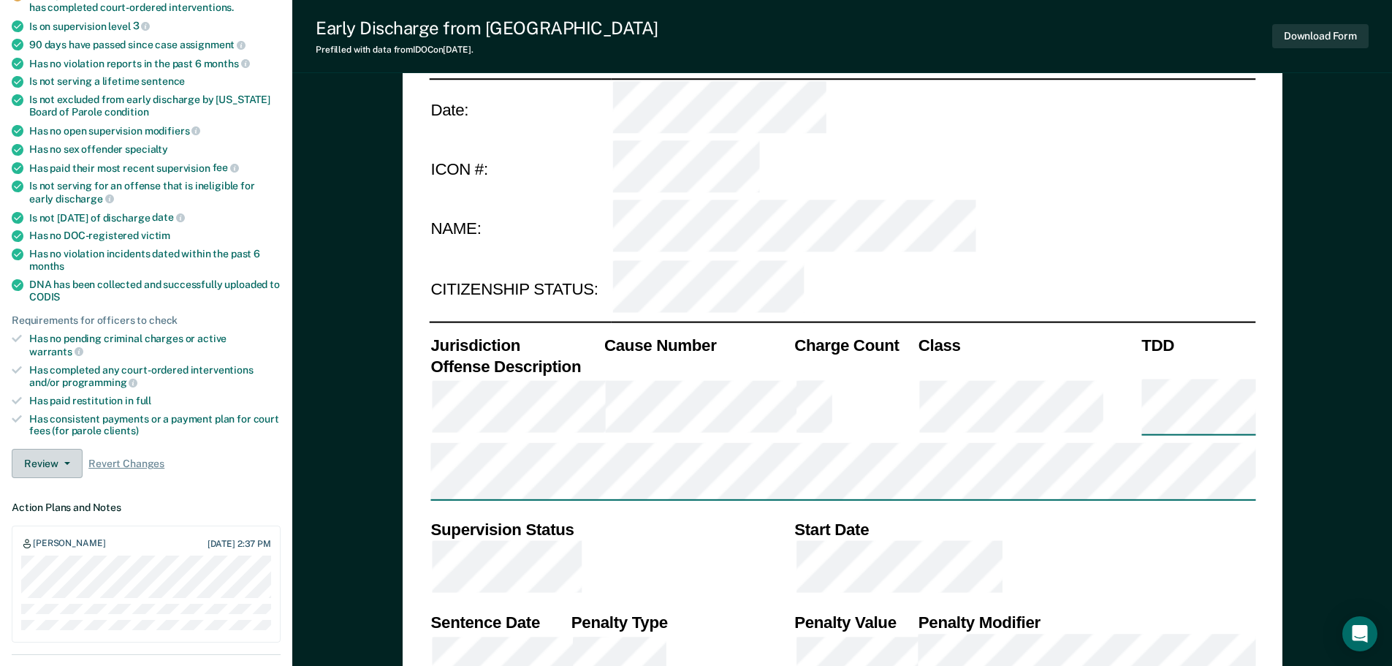
click at [67, 456] on button "Review" at bounding box center [47, 463] width 71 height 29
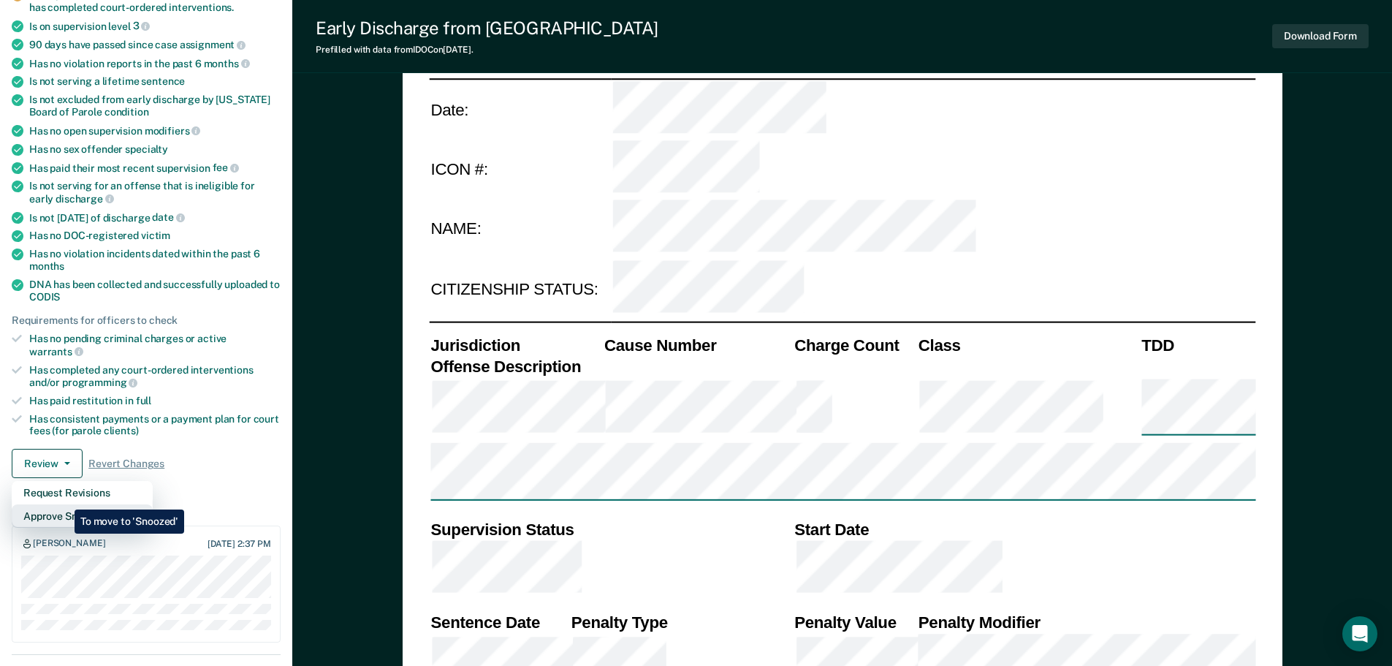
click at [64, 504] on button "Approve Snooze" at bounding box center [82, 515] width 141 height 23
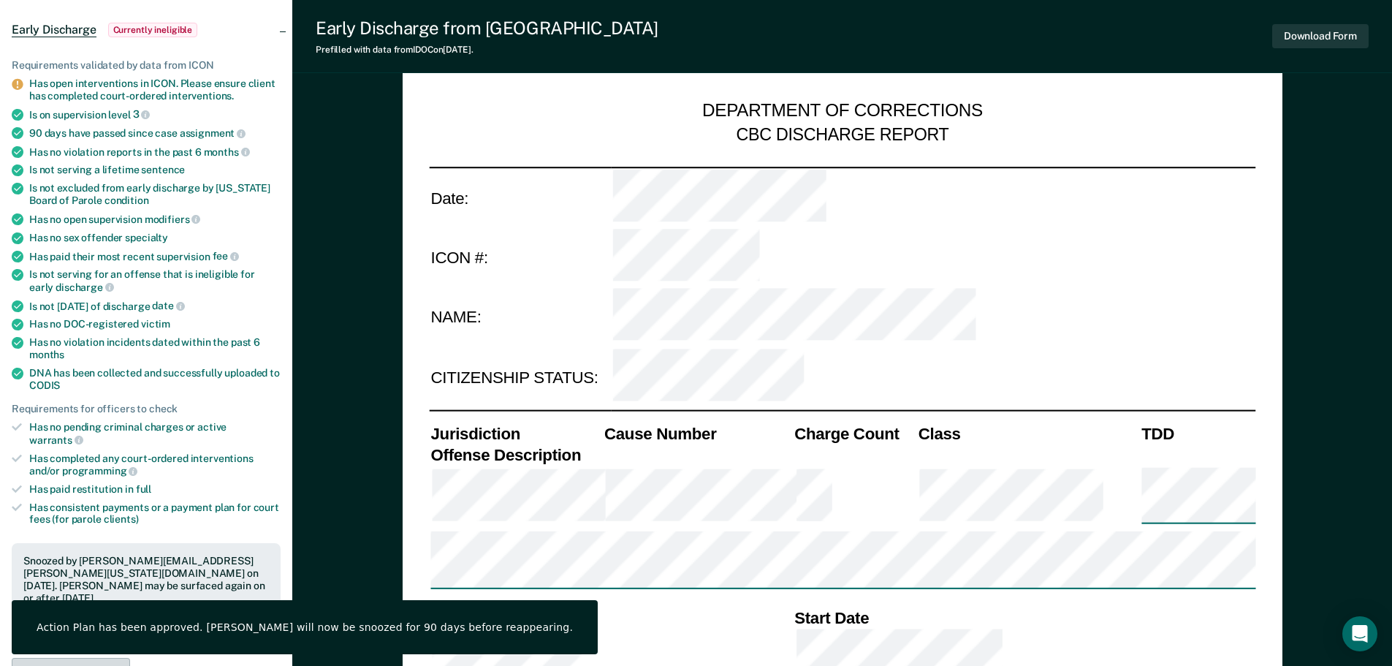
scroll to position [0, 0]
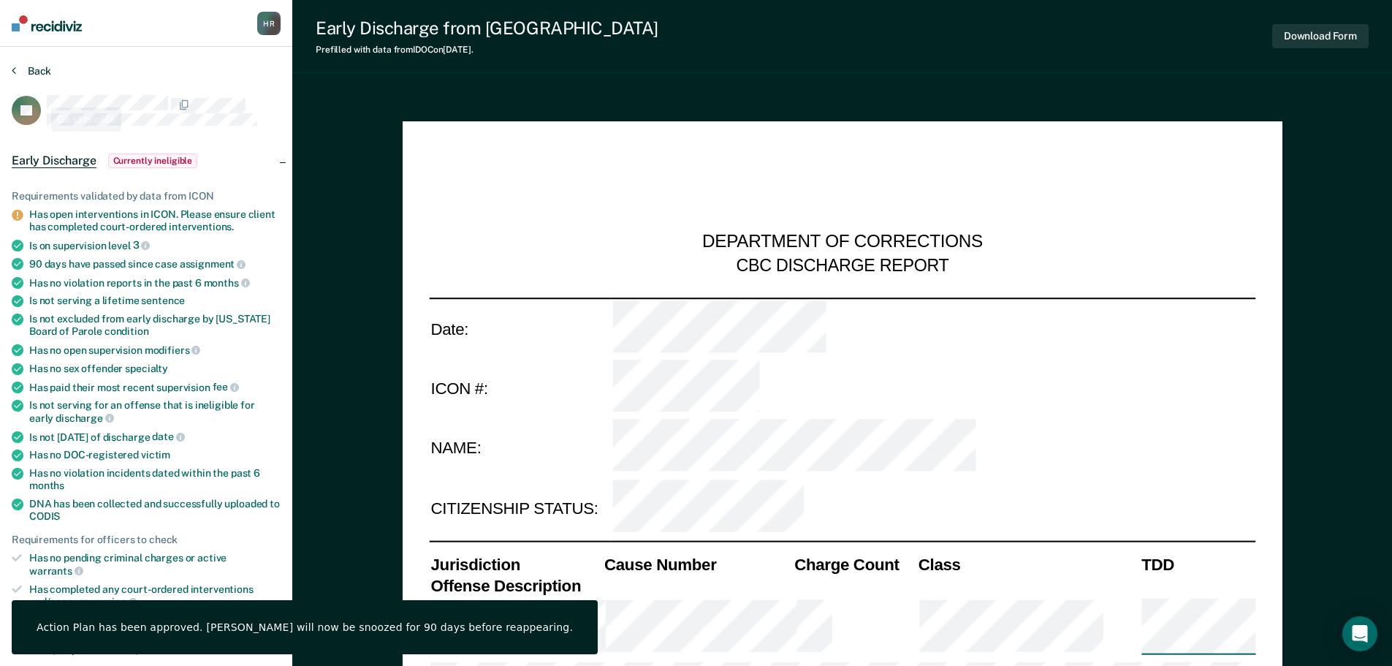
click at [31, 70] on button "Back" at bounding box center [31, 70] width 39 height 13
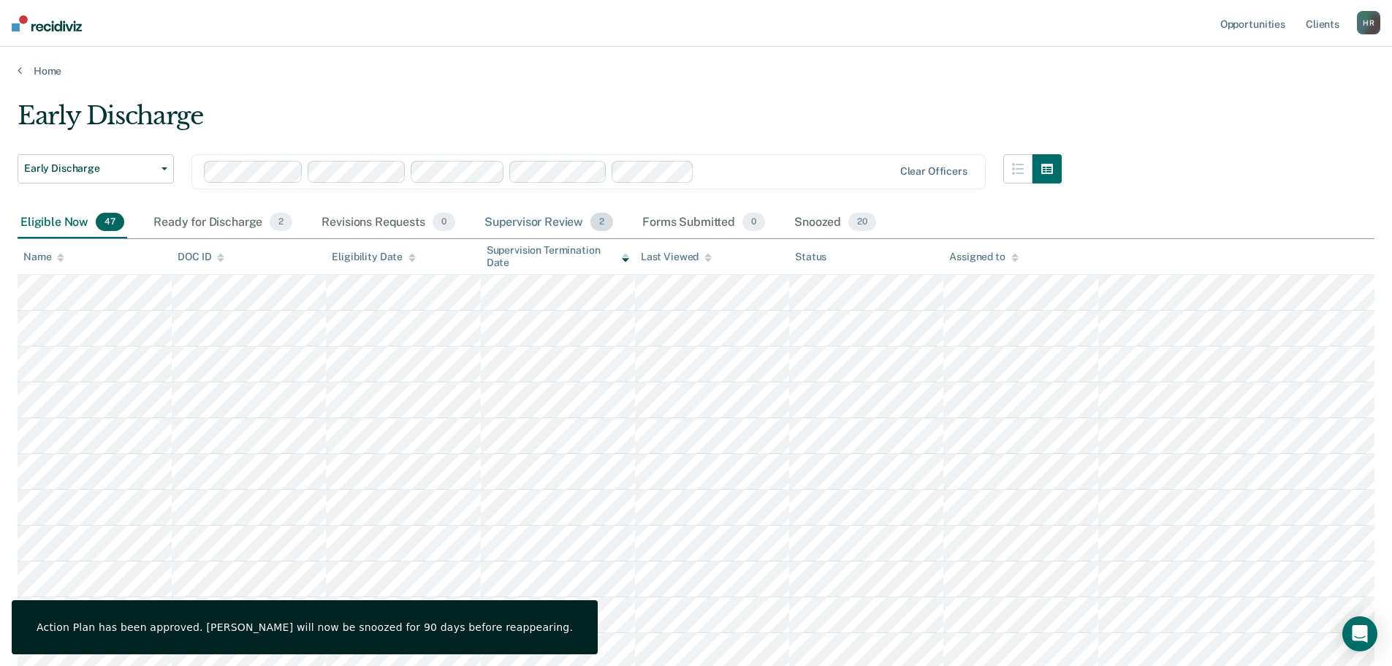
click at [515, 217] on div "Supervisor Review 2" at bounding box center [549, 223] width 135 height 32
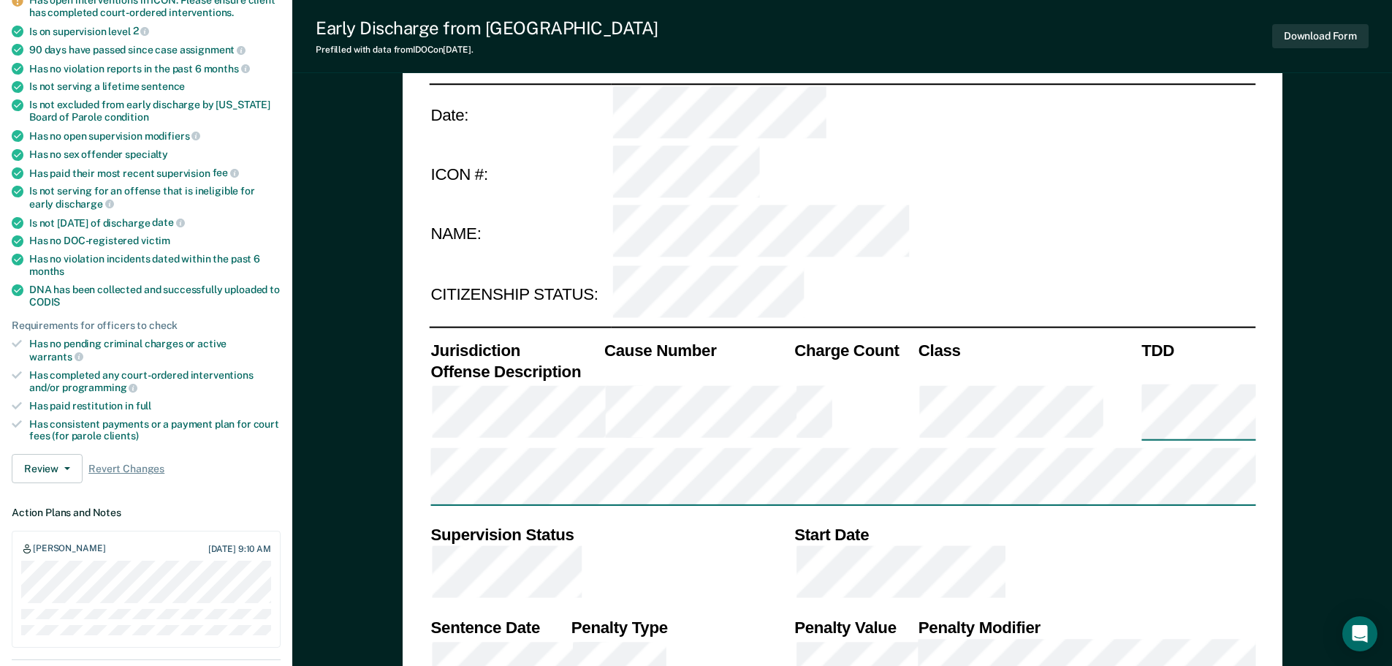
scroll to position [219, 0]
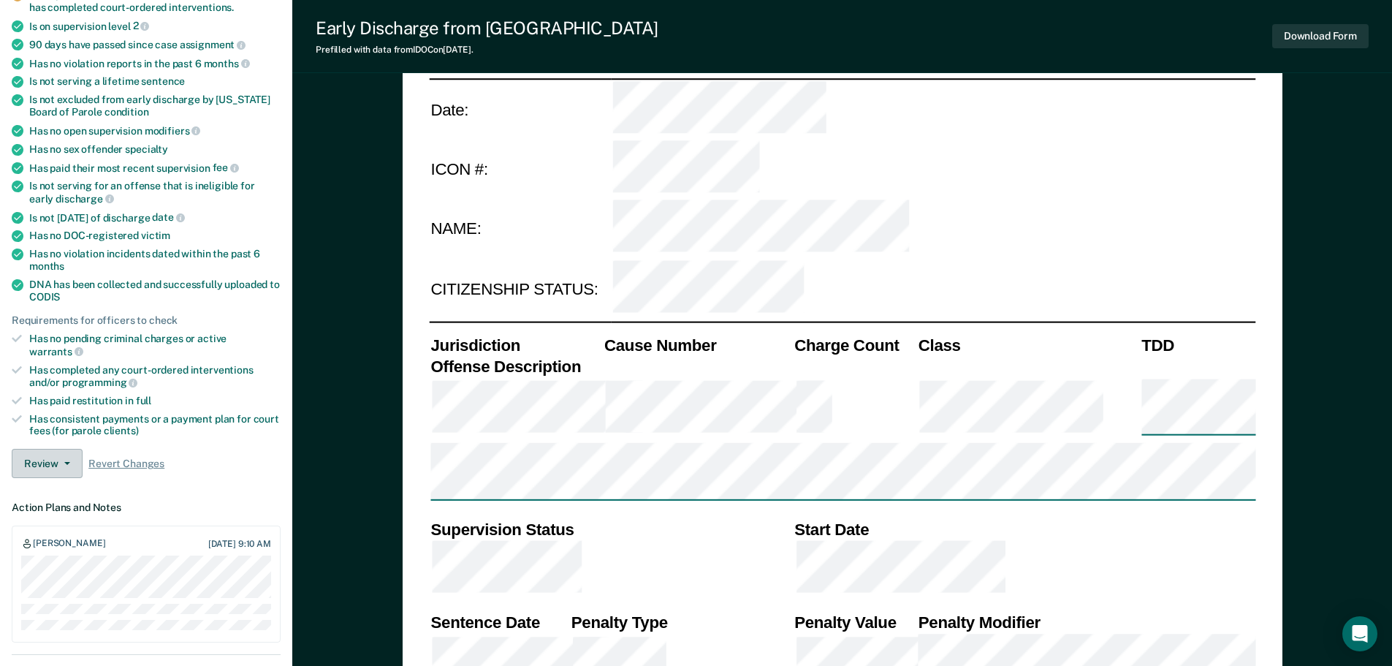
click at [64, 453] on button "Review" at bounding box center [47, 463] width 71 height 29
click at [56, 504] on button "Approve Snooze" at bounding box center [82, 515] width 141 height 23
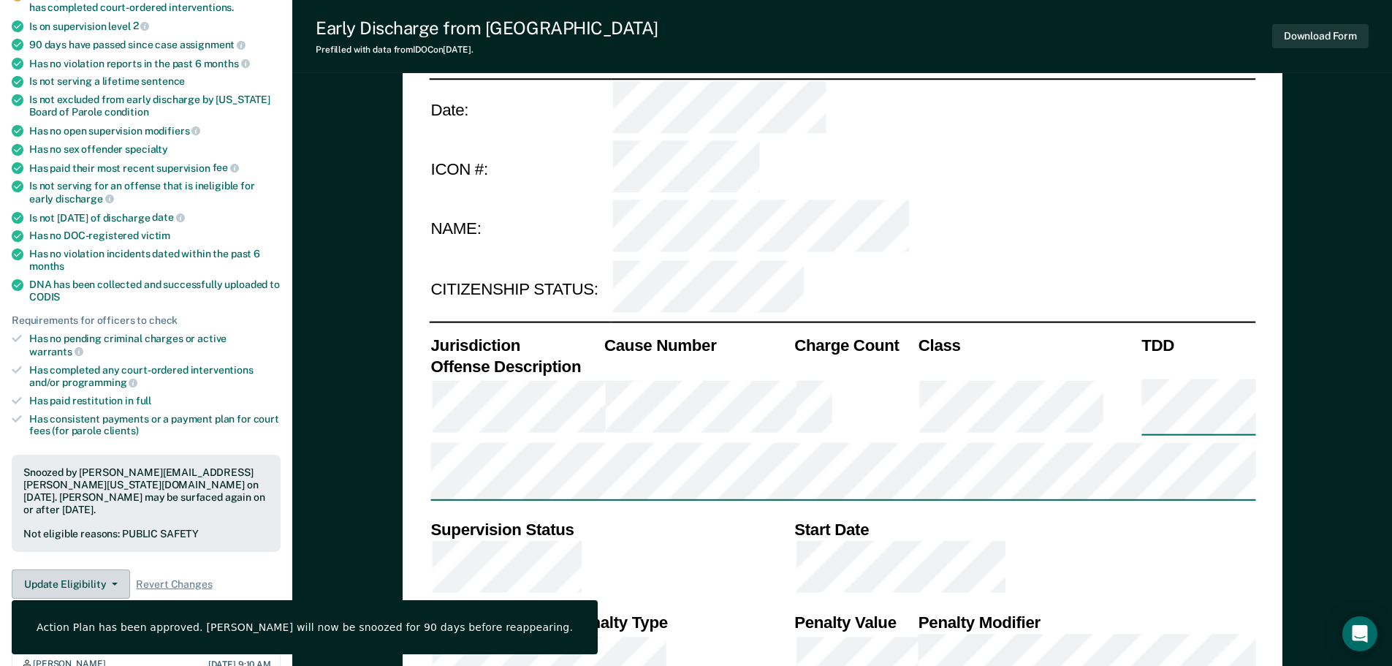
scroll to position [0, 0]
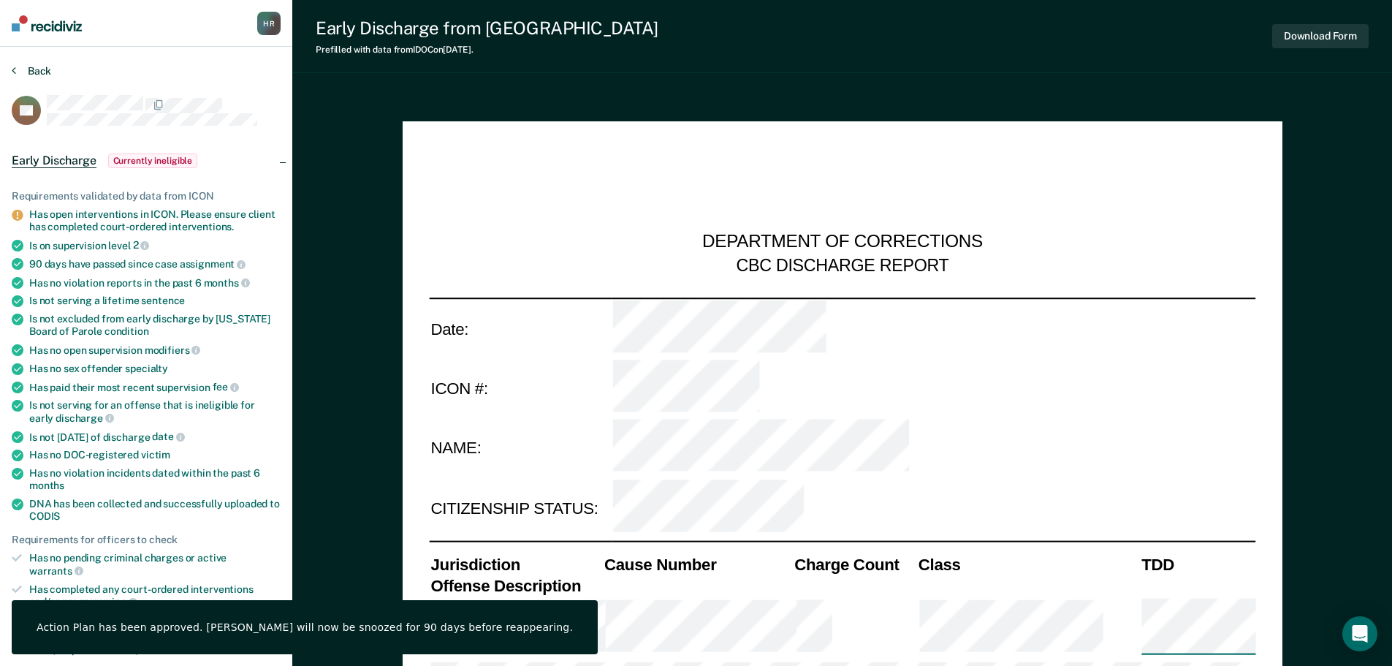
click at [36, 70] on button "Back" at bounding box center [31, 70] width 39 height 13
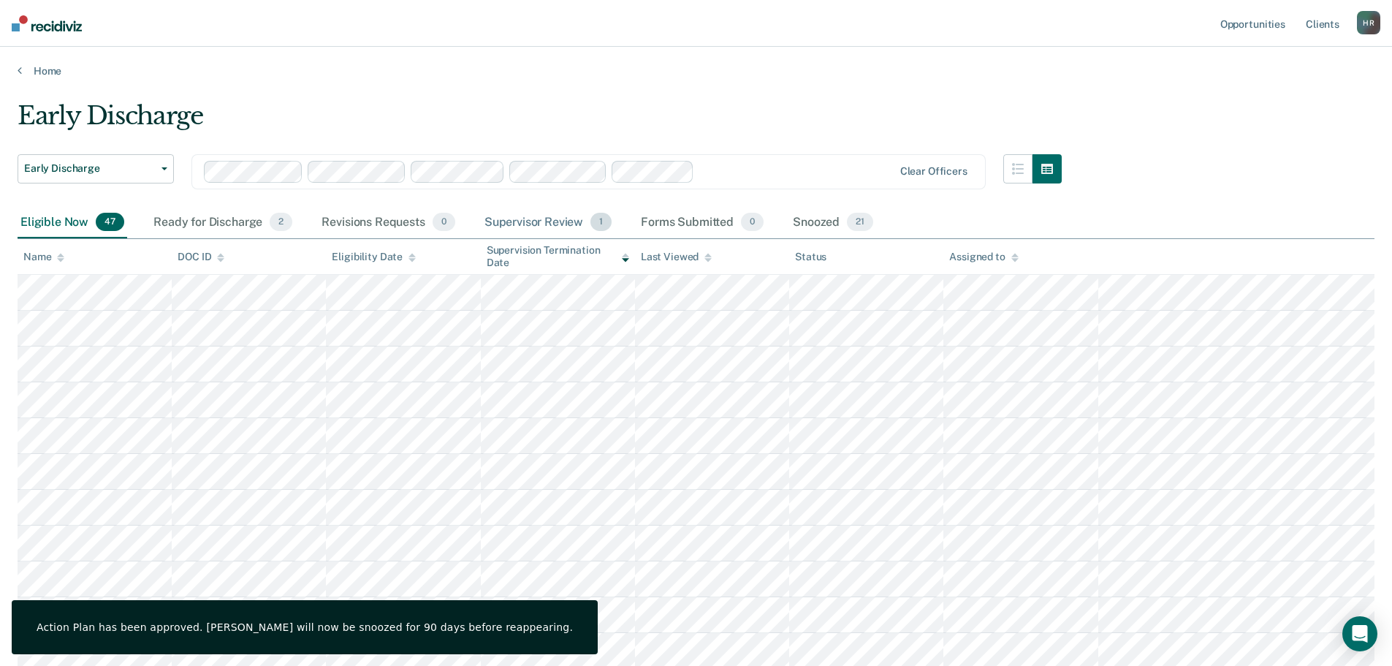
click at [544, 227] on div "Supervisor Review 1" at bounding box center [549, 223] width 134 height 32
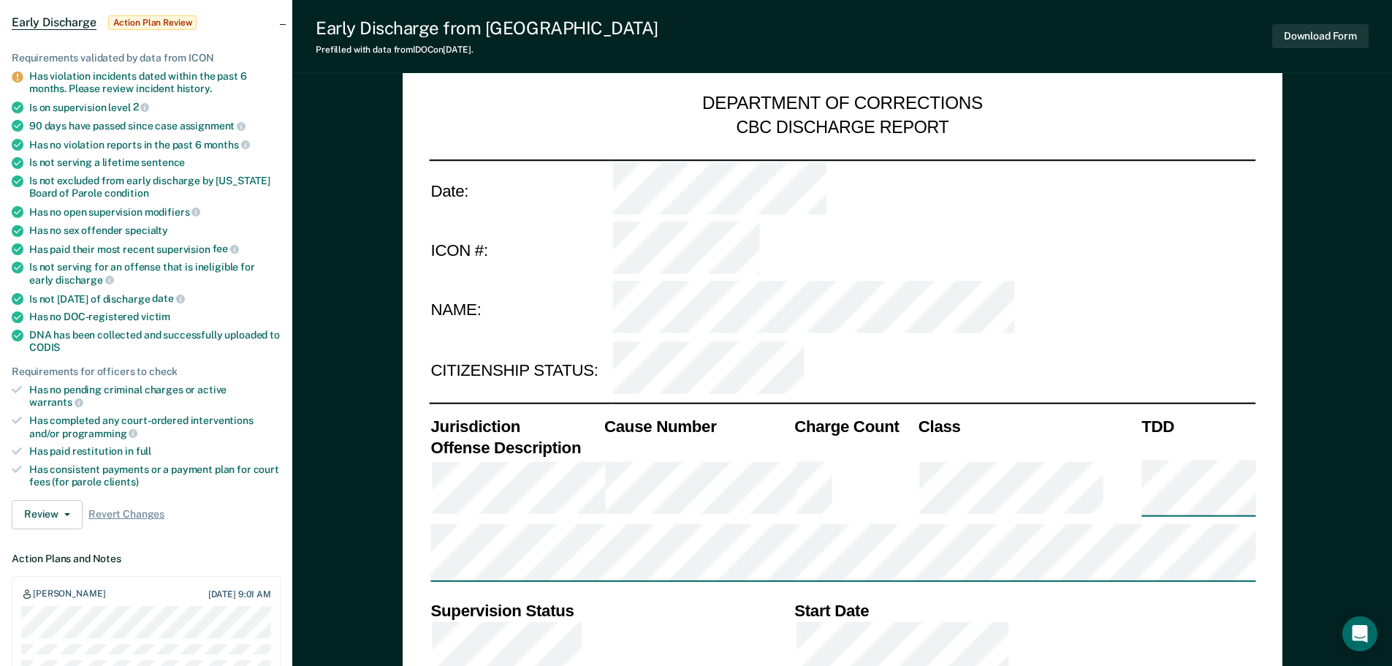
scroll to position [219, 0]
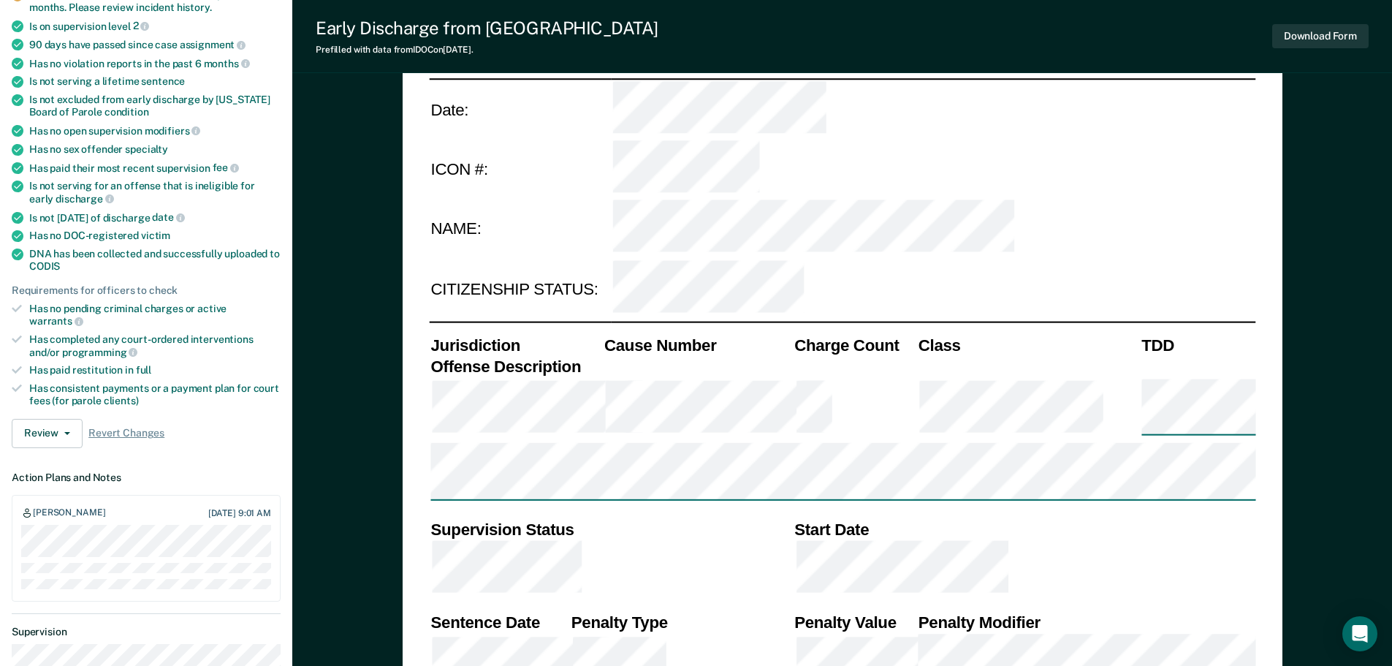
type textarea "x"
click at [55, 419] on button "Review" at bounding box center [47, 433] width 71 height 29
click at [53, 474] on button "Approve Snooze" at bounding box center [82, 485] width 141 height 23
